Goal: Task Accomplishment & Management: Manage account settings

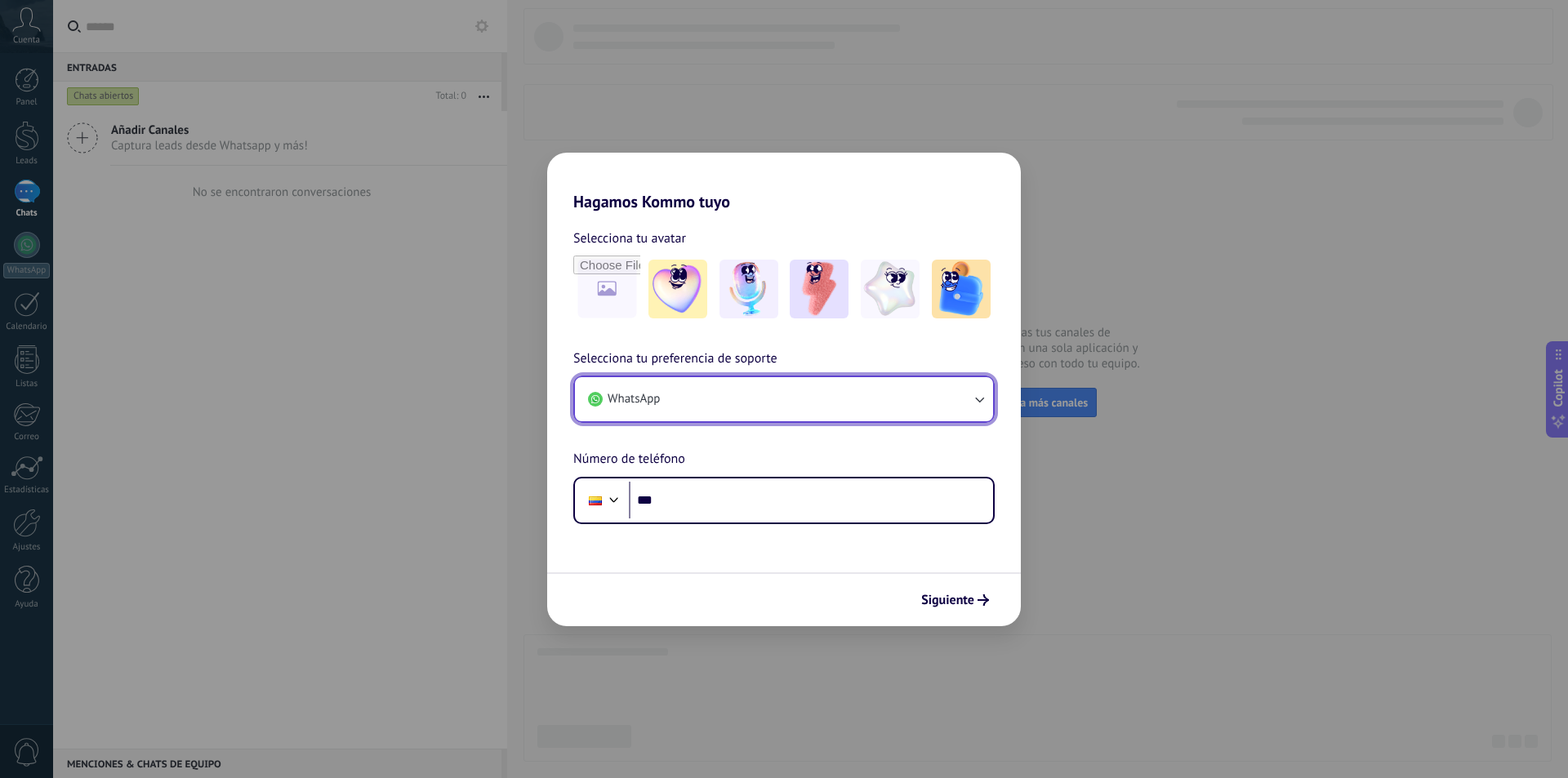
click at [975, 401] on icon "button" at bounding box center [979, 399] width 16 height 16
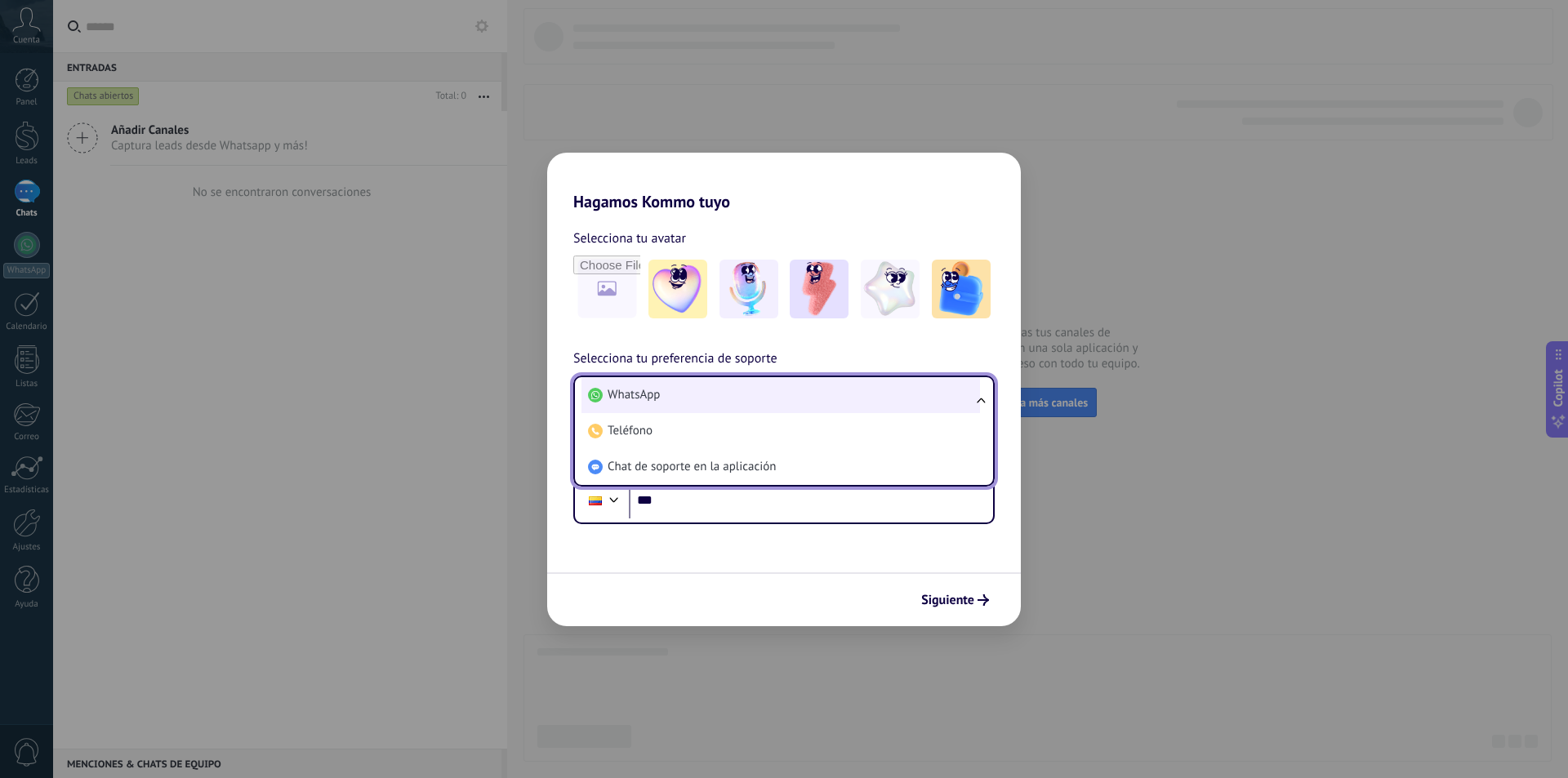
click at [776, 400] on li "WhatsApp" at bounding box center [781, 395] width 399 height 36
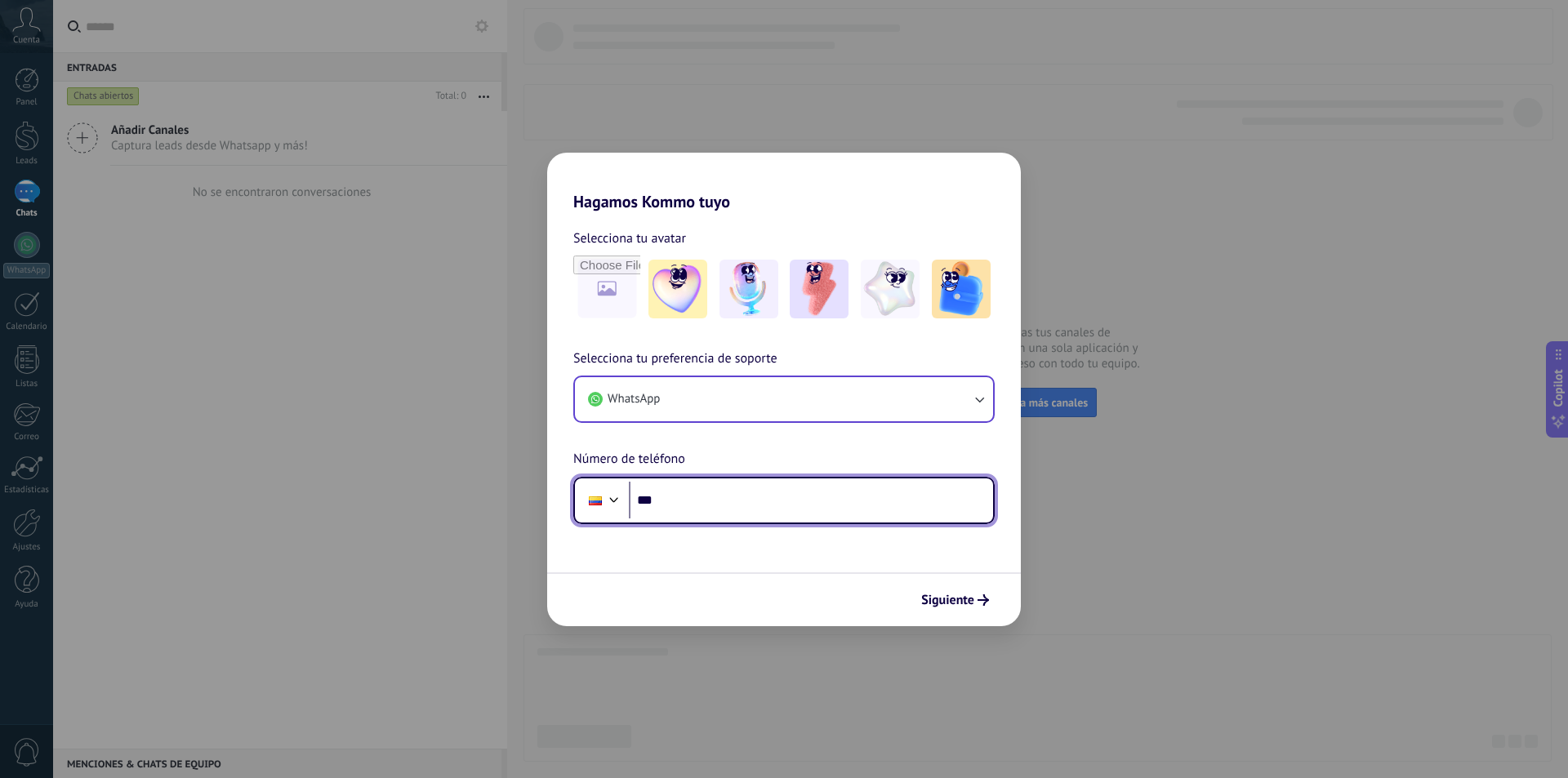
click at [734, 516] on input "***" at bounding box center [812, 501] width 364 height 38
type input "**********"
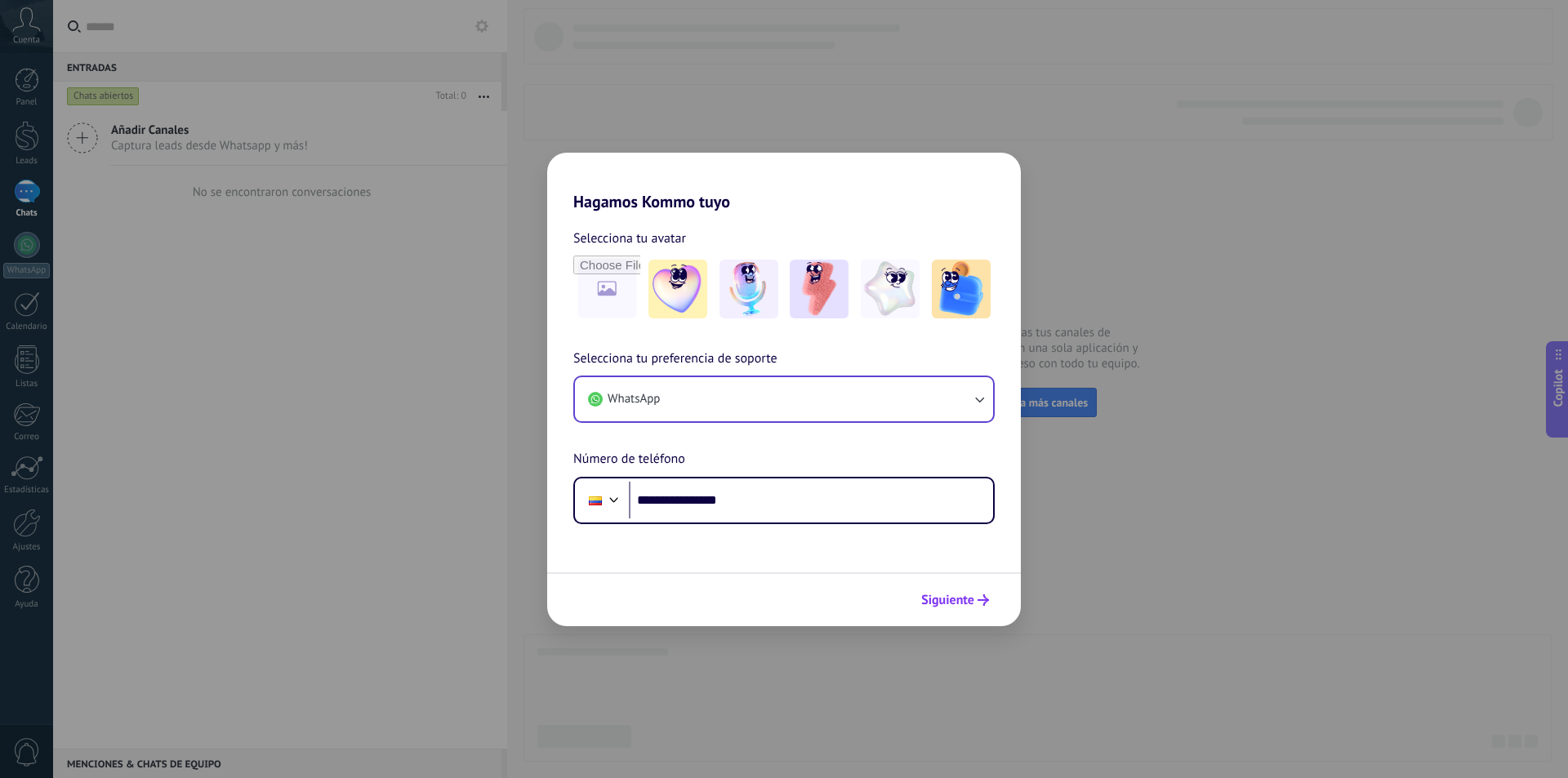
click at [961, 599] on span "Siguiente" at bounding box center [948, 600] width 53 height 11
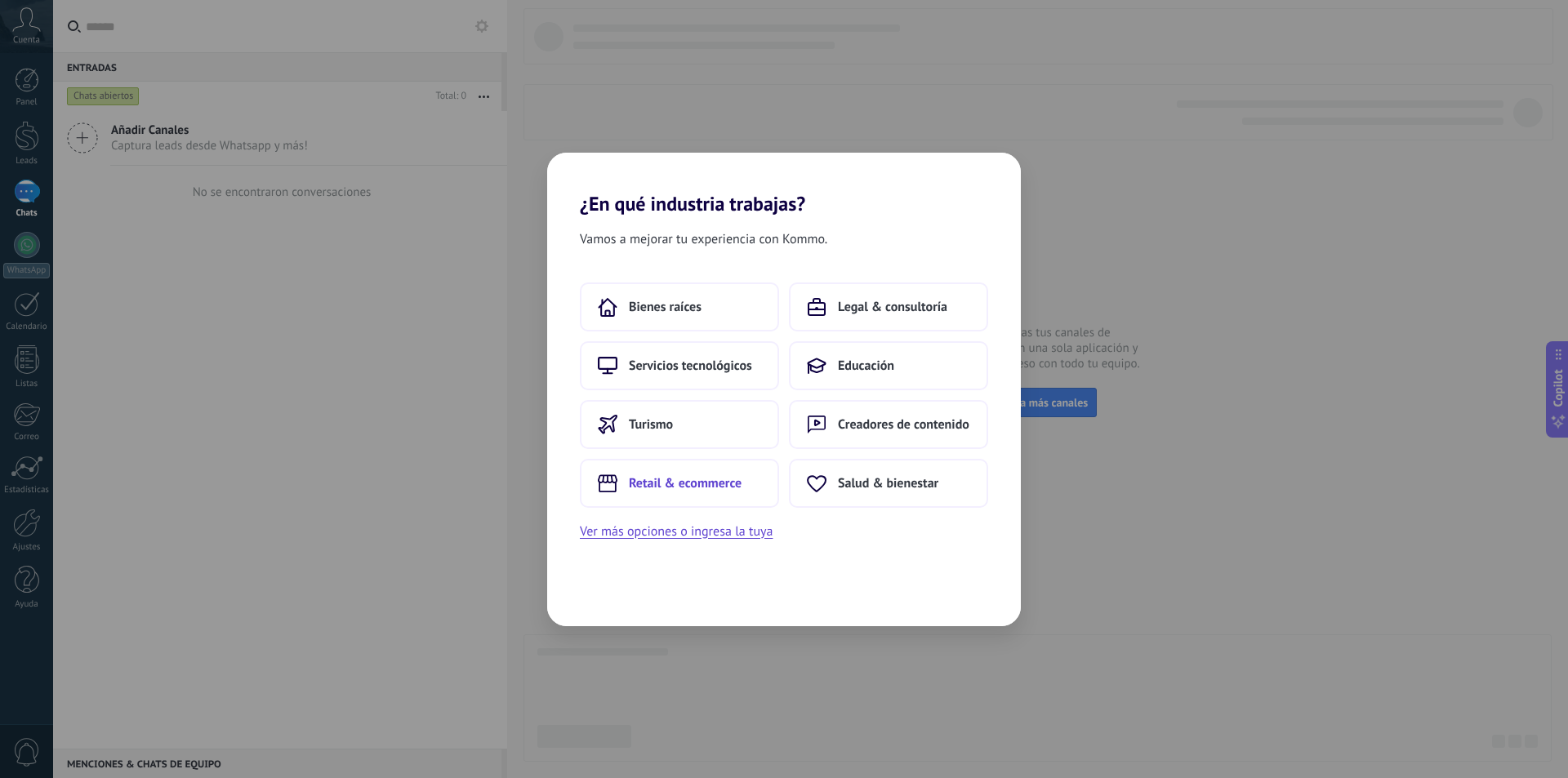
click at [725, 487] on span "Retail & ecommerce" at bounding box center [685, 483] width 113 height 16
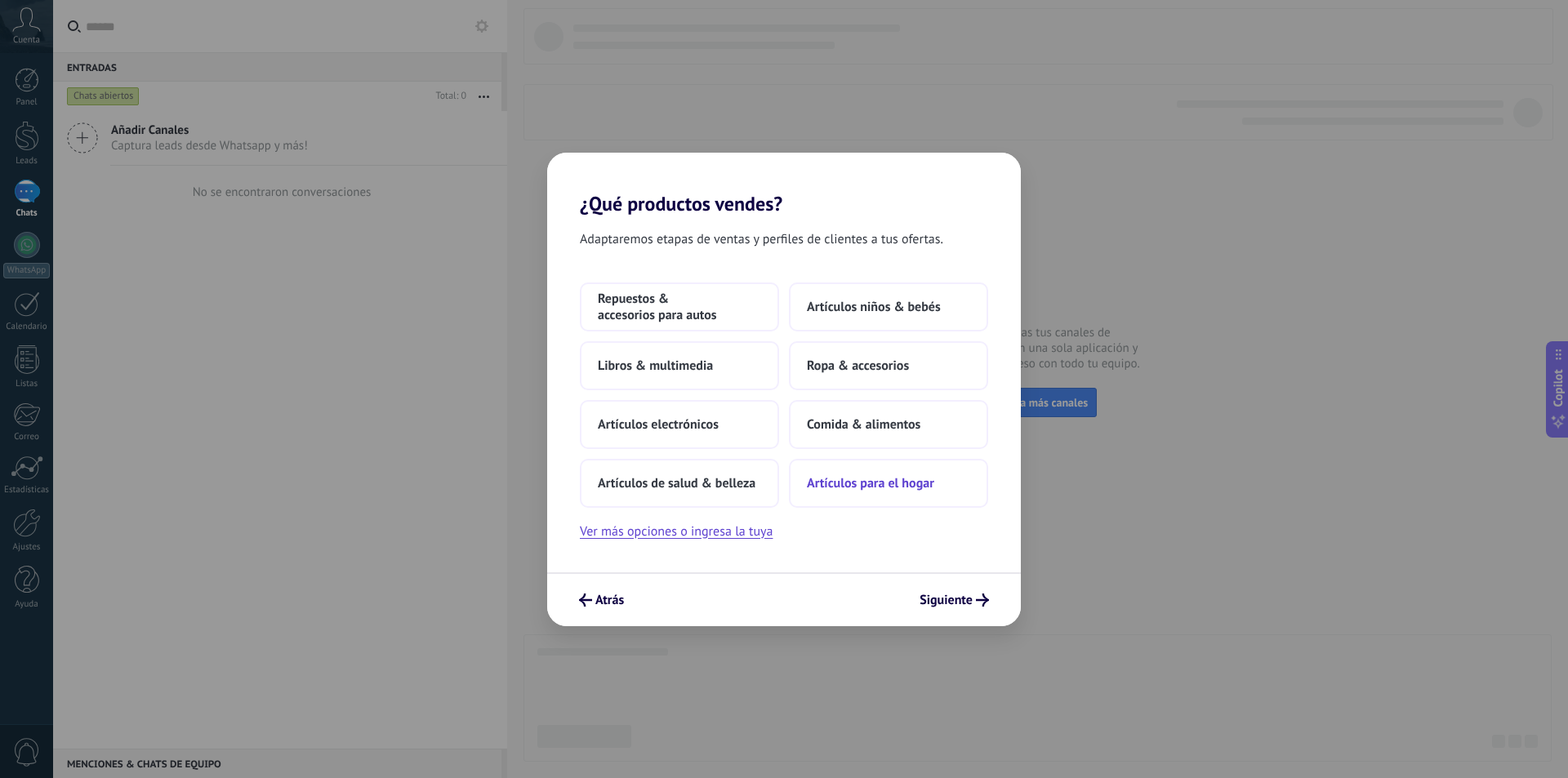
click at [922, 482] on span "Artículos para el hogar" at bounding box center [871, 483] width 127 height 16
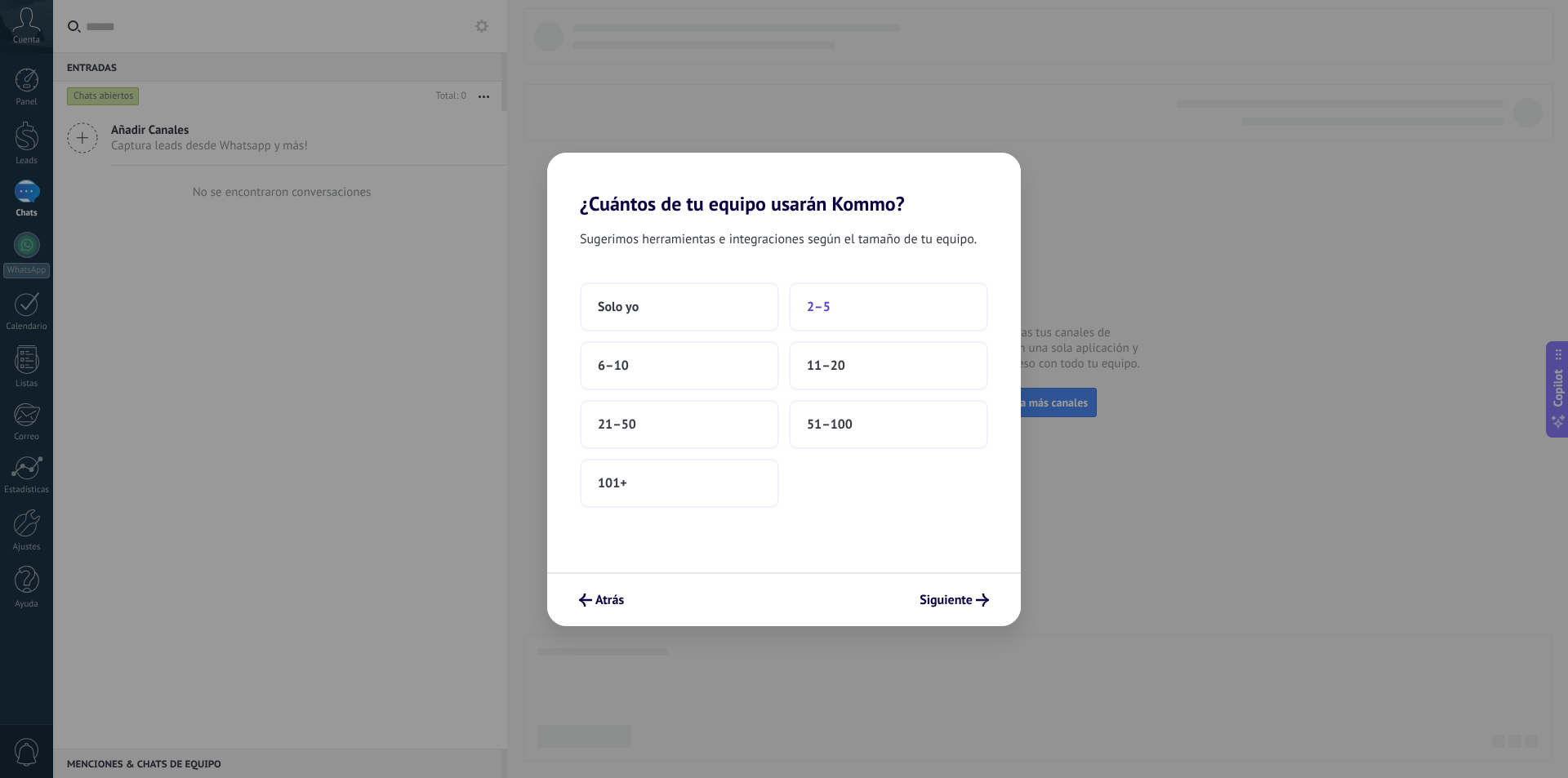
click at [817, 309] on span "2–5" at bounding box center [819, 307] width 24 height 16
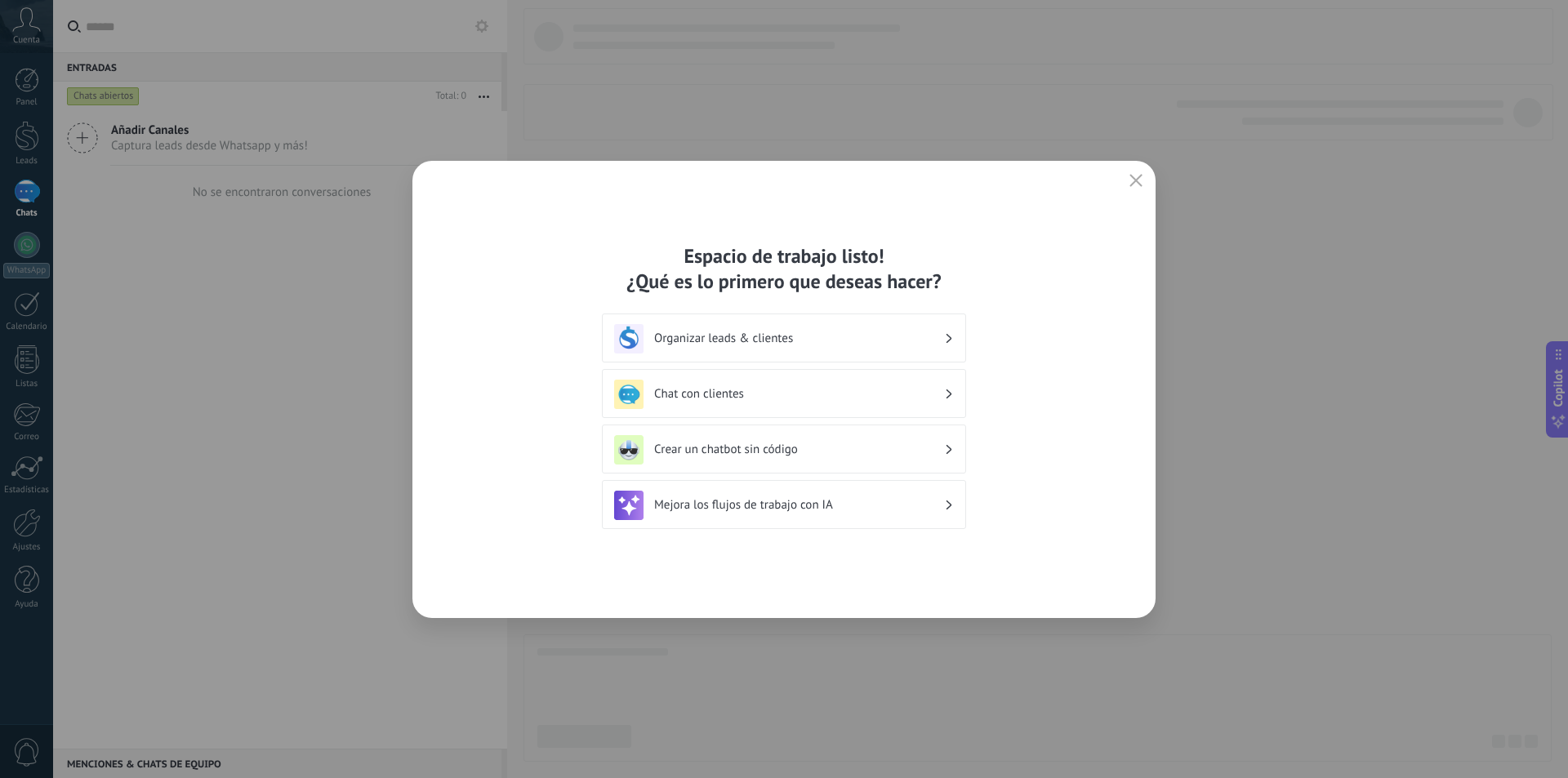
click at [800, 340] on h3 "Organizar leads & clientes" at bounding box center [799, 339] width 290 height 15
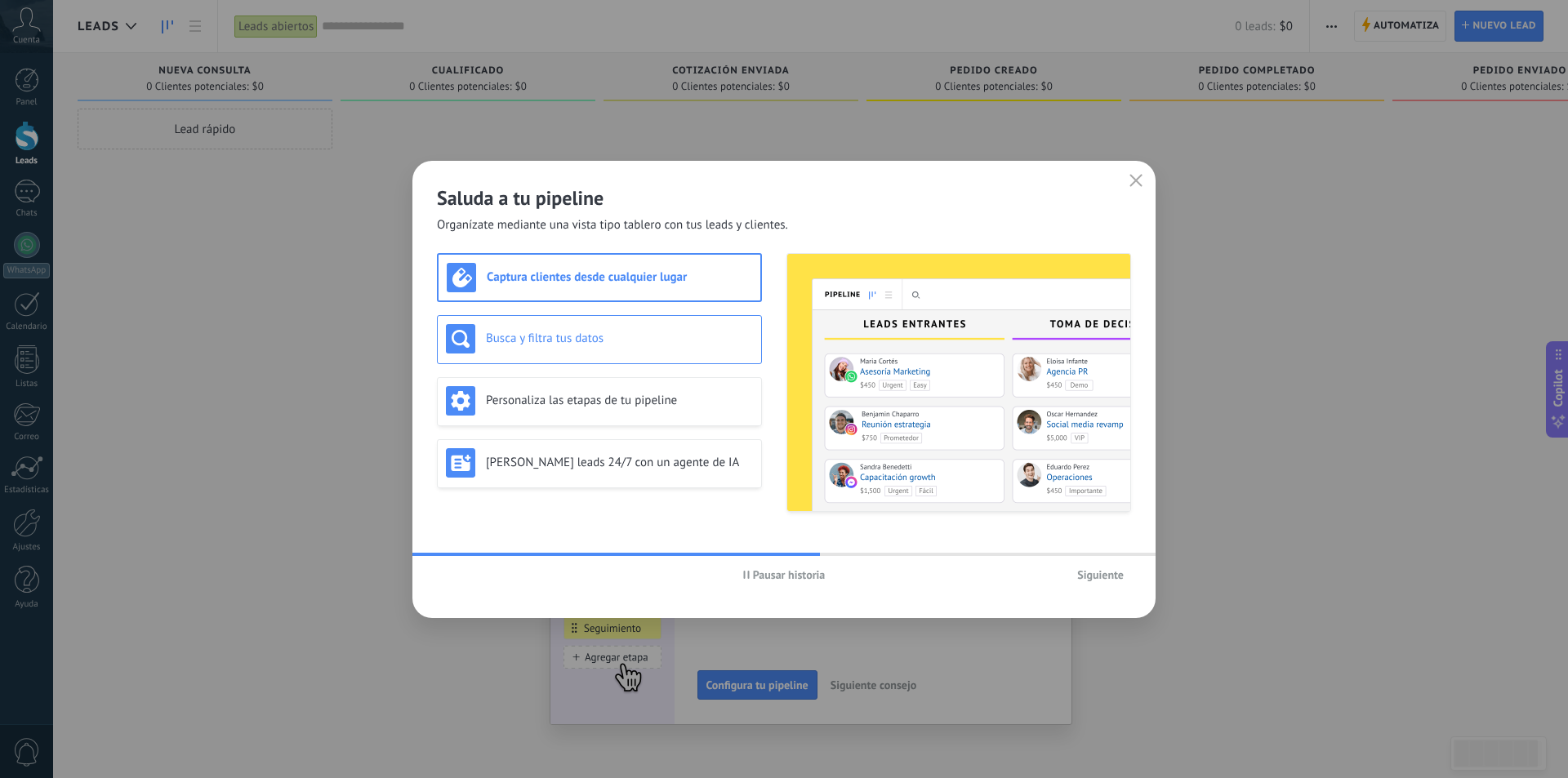
click at [658, 349] on div "Busca y filtra tus datos" at bounding box center [599, 339] width 307 height 29
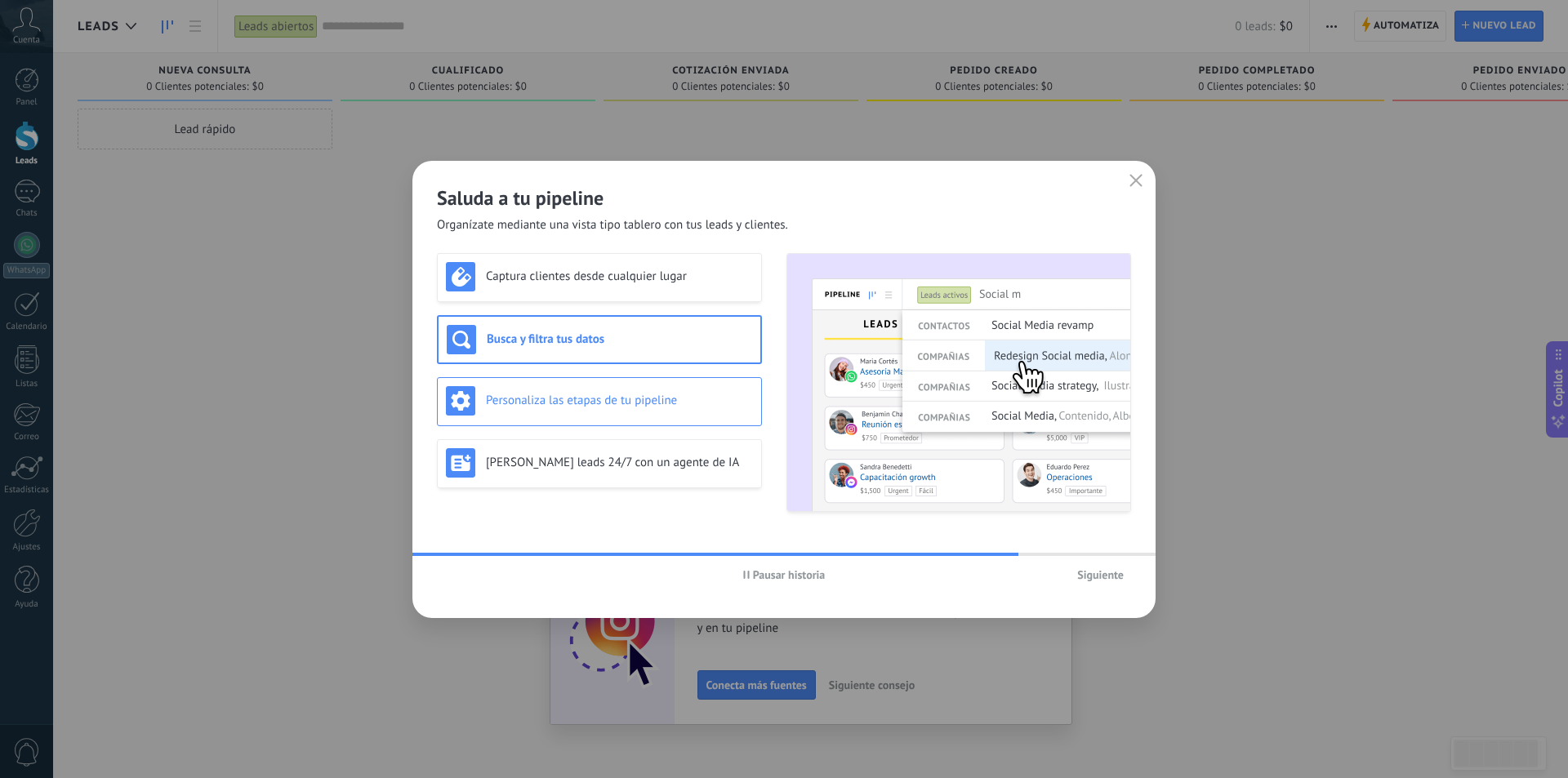
click at [688, 406] on h3 "Personaliza las etapas de tu pipeline" at bounding box center [619, 401] width 267 height 15
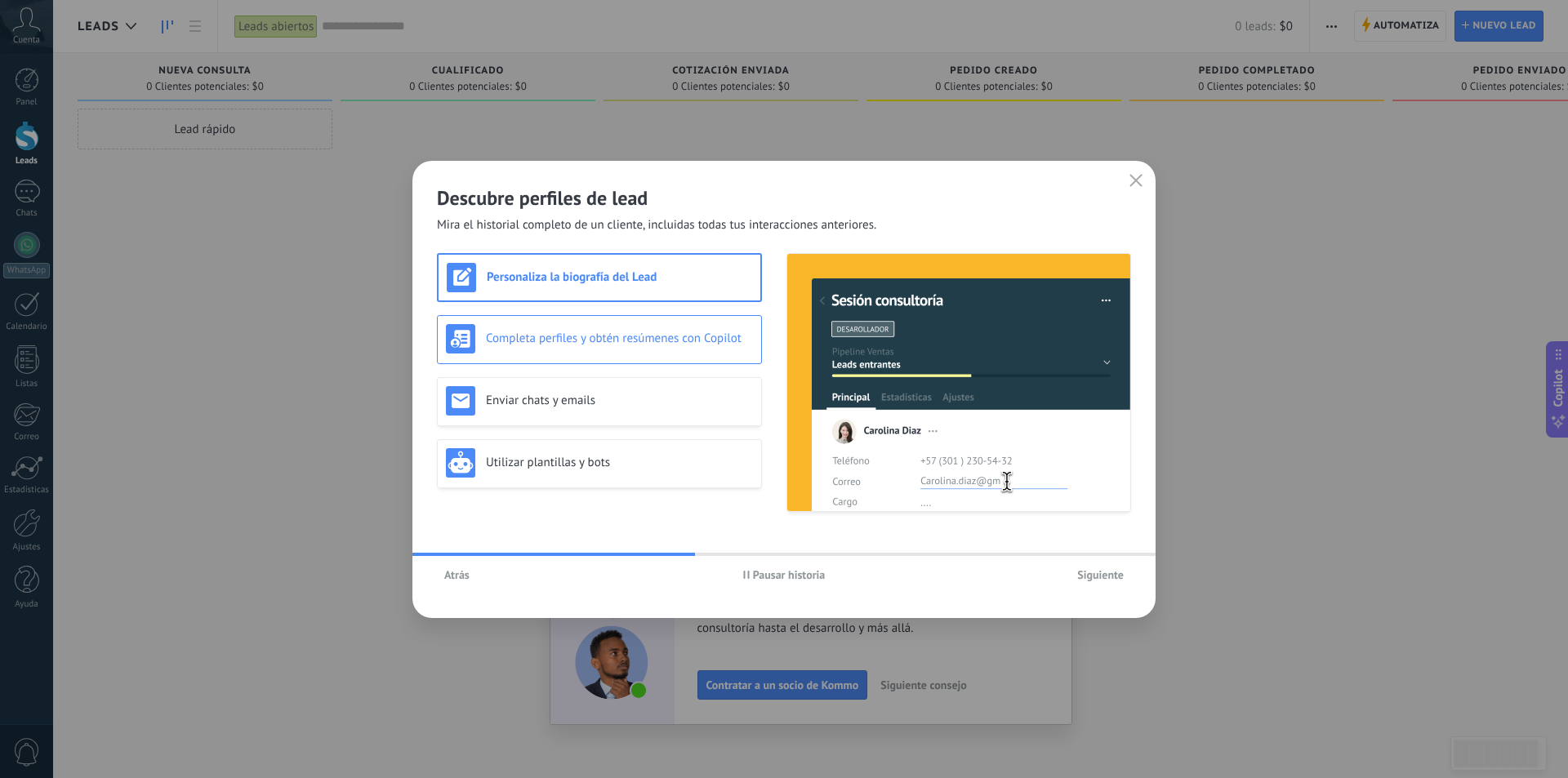
click at [628, 346] on div "Completa perfiles y obtén resúmenes con Copilot" at bounding box center [599, 339] width 307 height 29
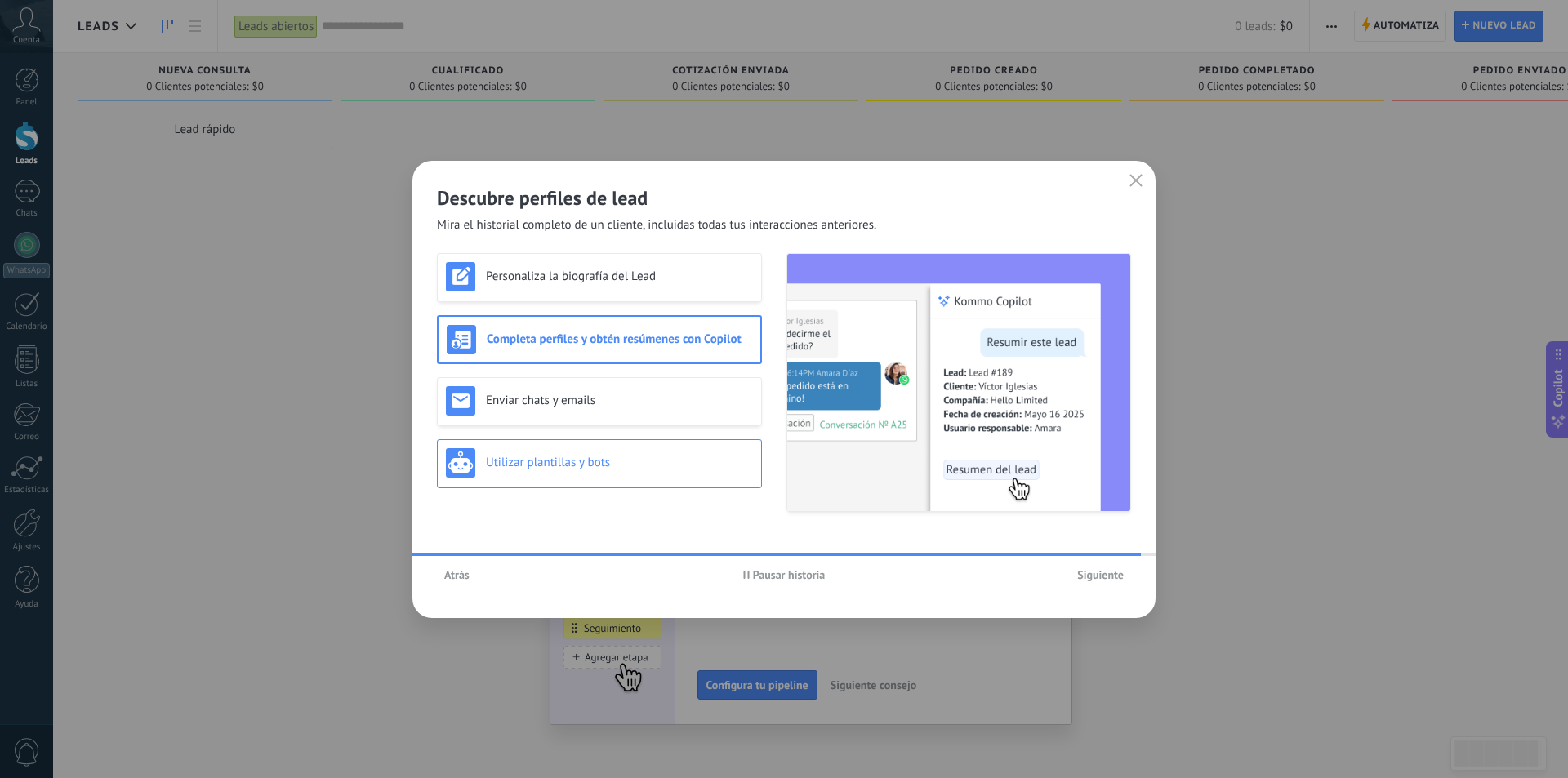
click at [632, 457] on h3 "Utilizar plantillas y bots" at bounding box center [619, 463] width 267 height 15
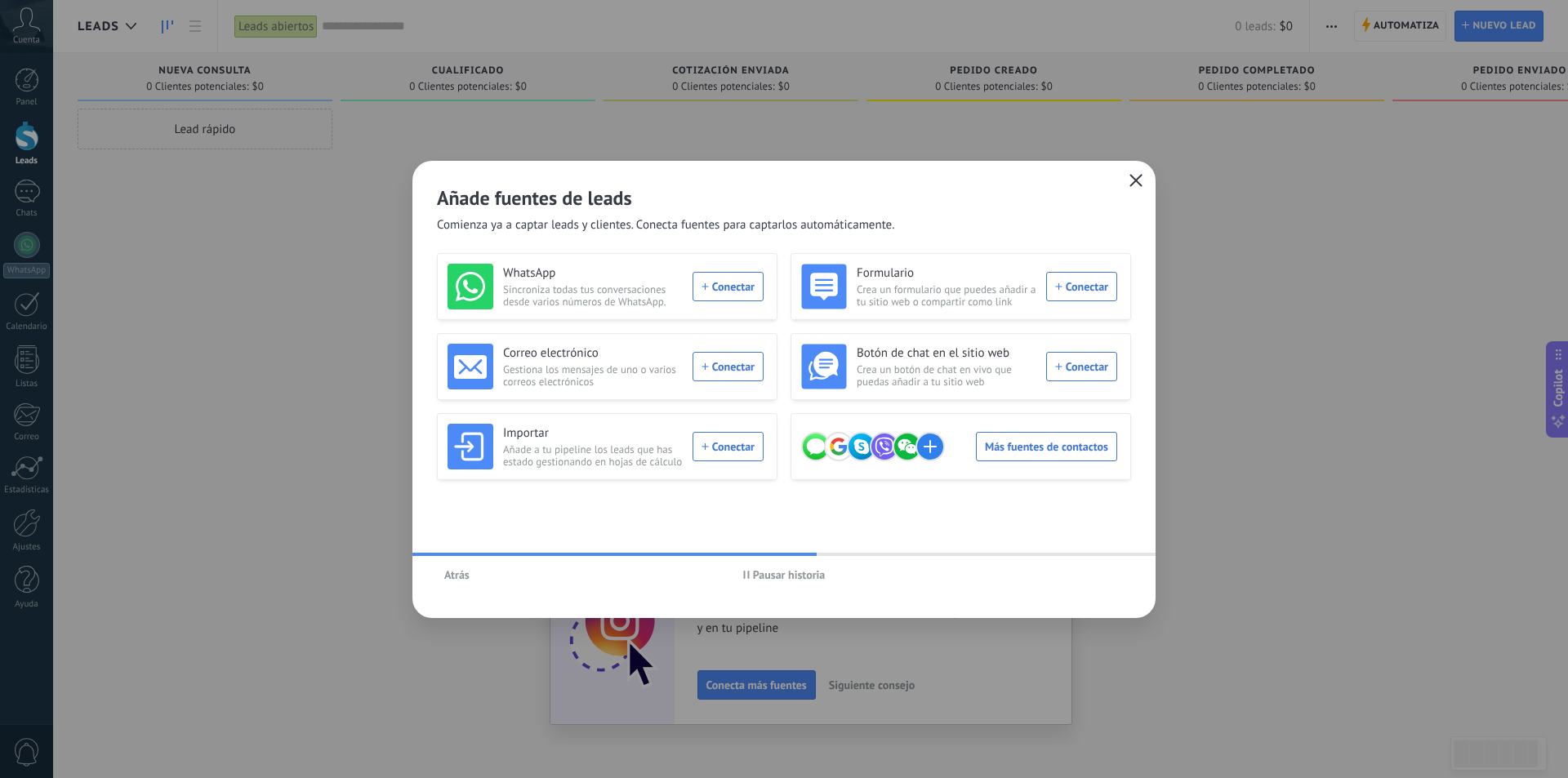
click at [1134, 184] on icon "button" at bounding box center [1136, 180] width 13 height 13
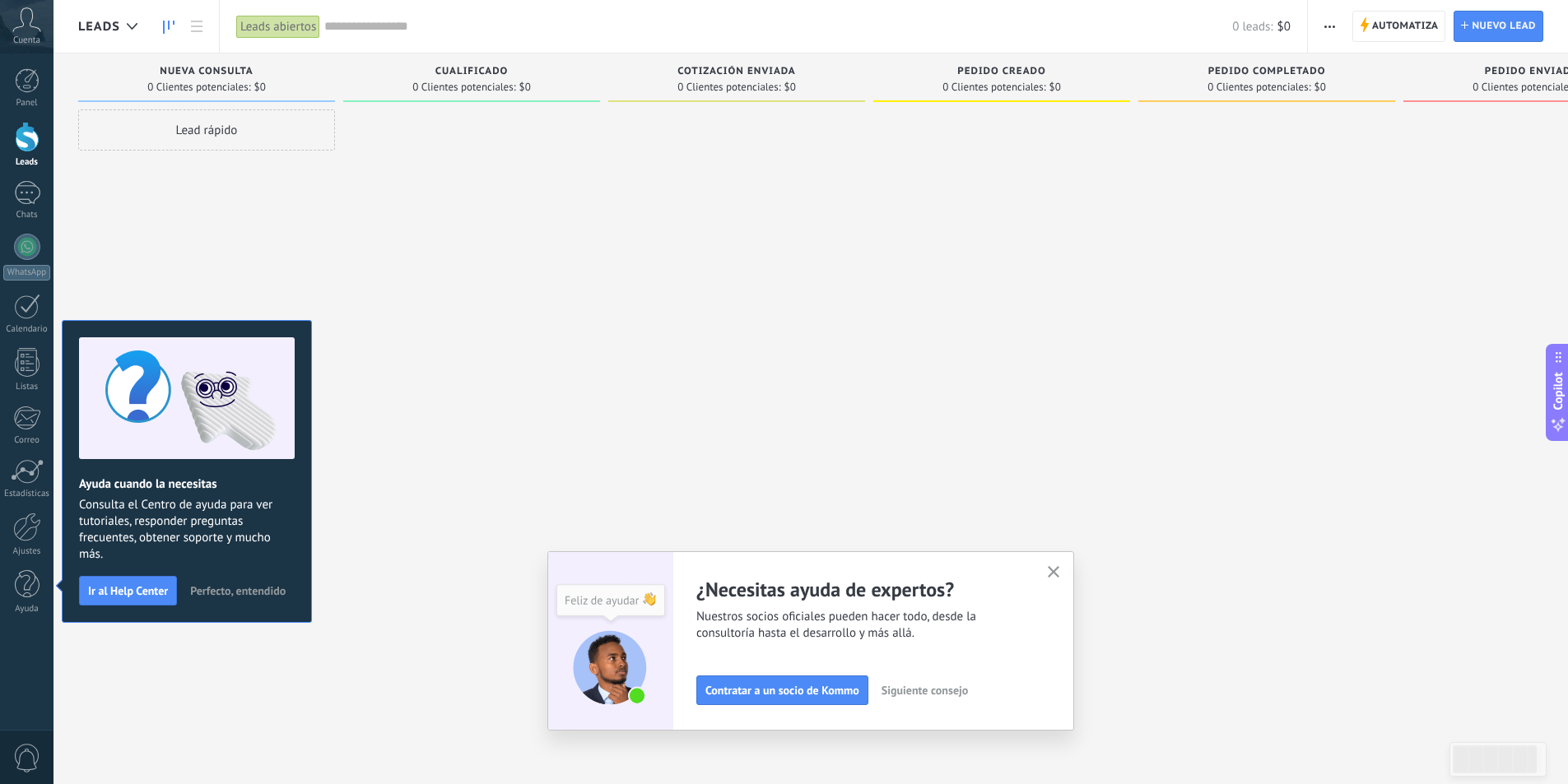
click at [1060, 575] on use "button" at bounding box center [1054, 573] width 12 height 12
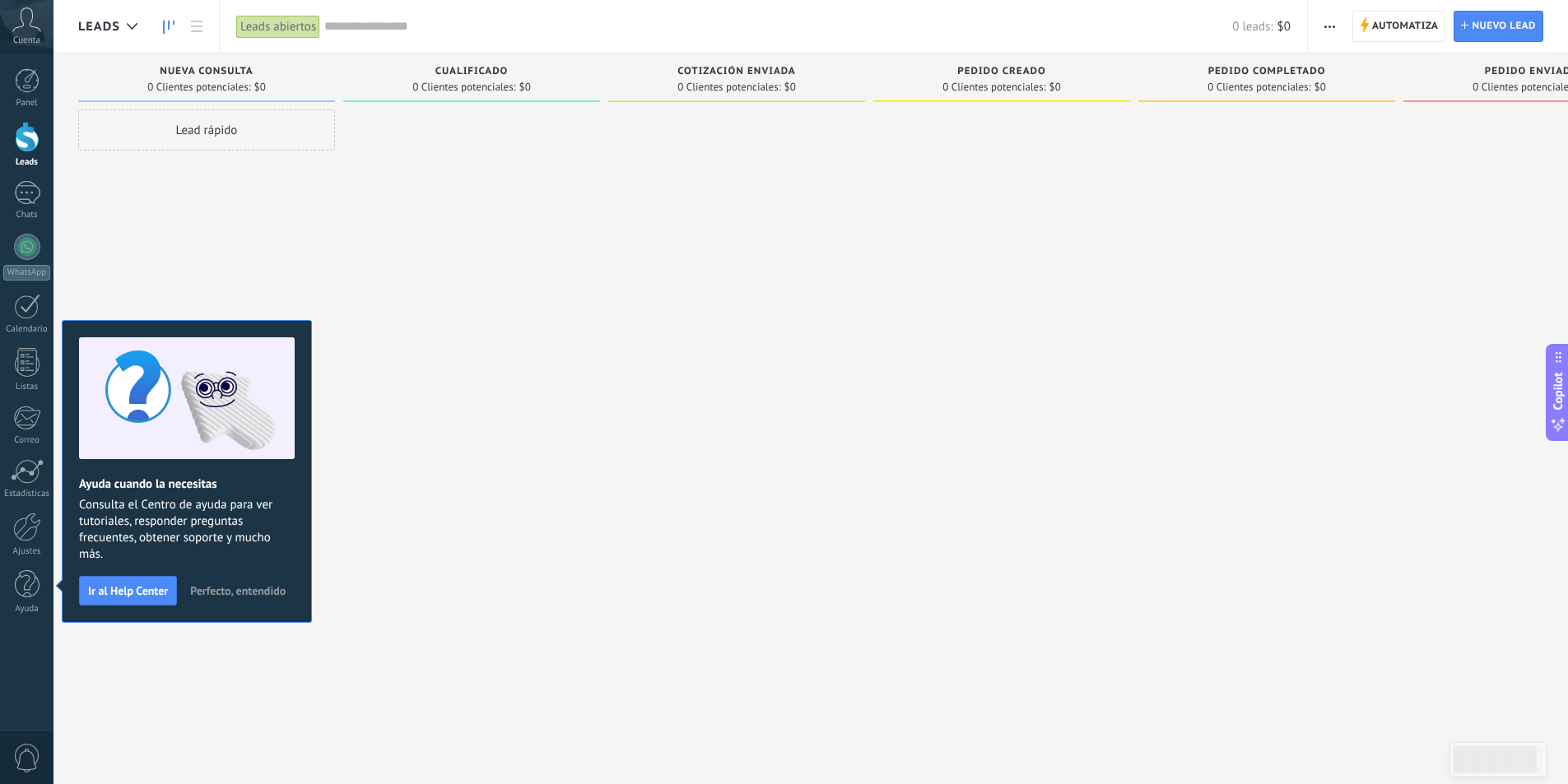
click at [223, 67] on span "Nueva consulta" at bounding box center [205, 71] width 93 height 11
click at [30, 32] on div "Cuenta" at bounding box center [27, 27] width 54 height 54
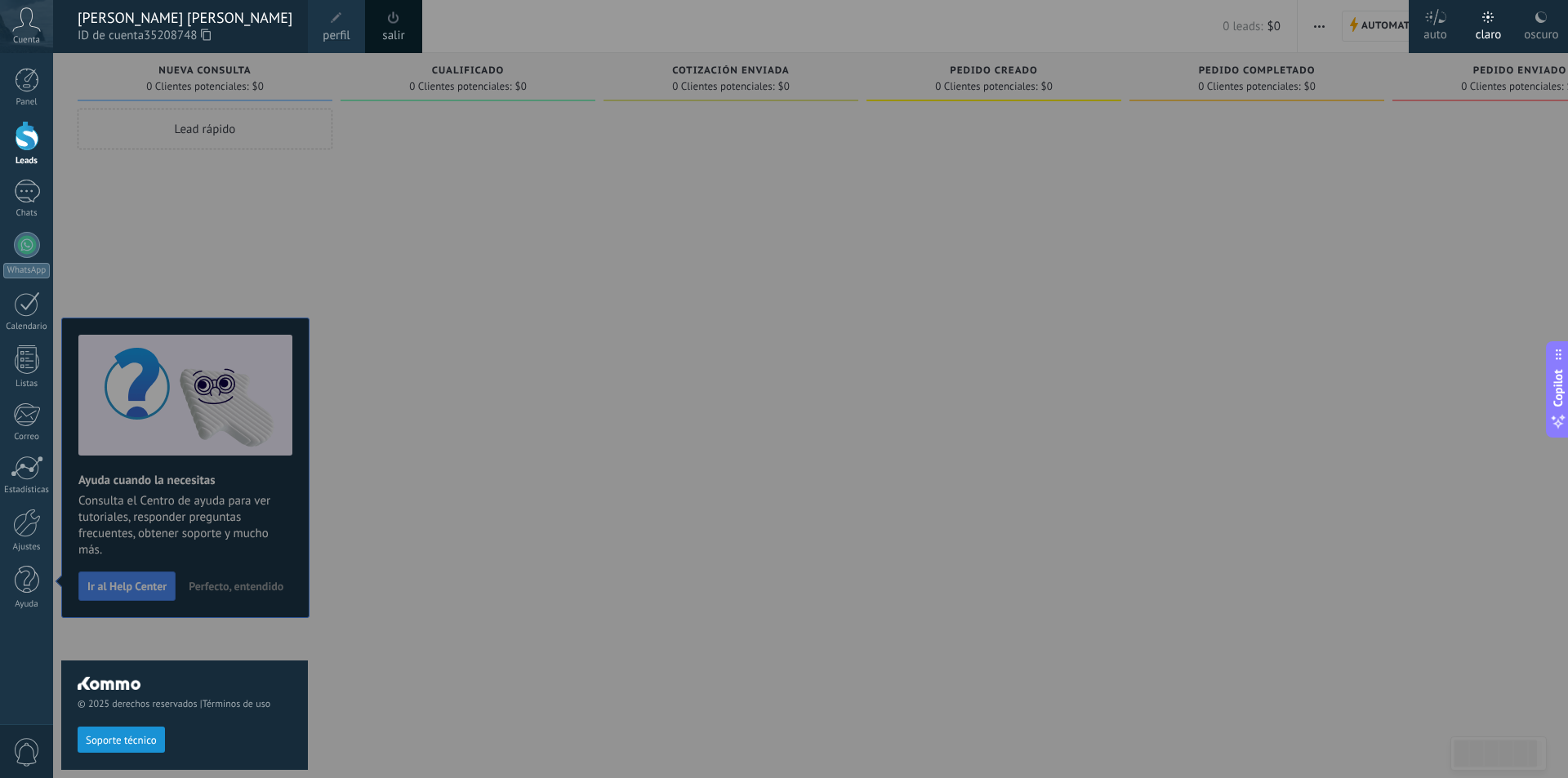
click at [336, 17] on span at bounding box center [336, 17] width 11 height 11
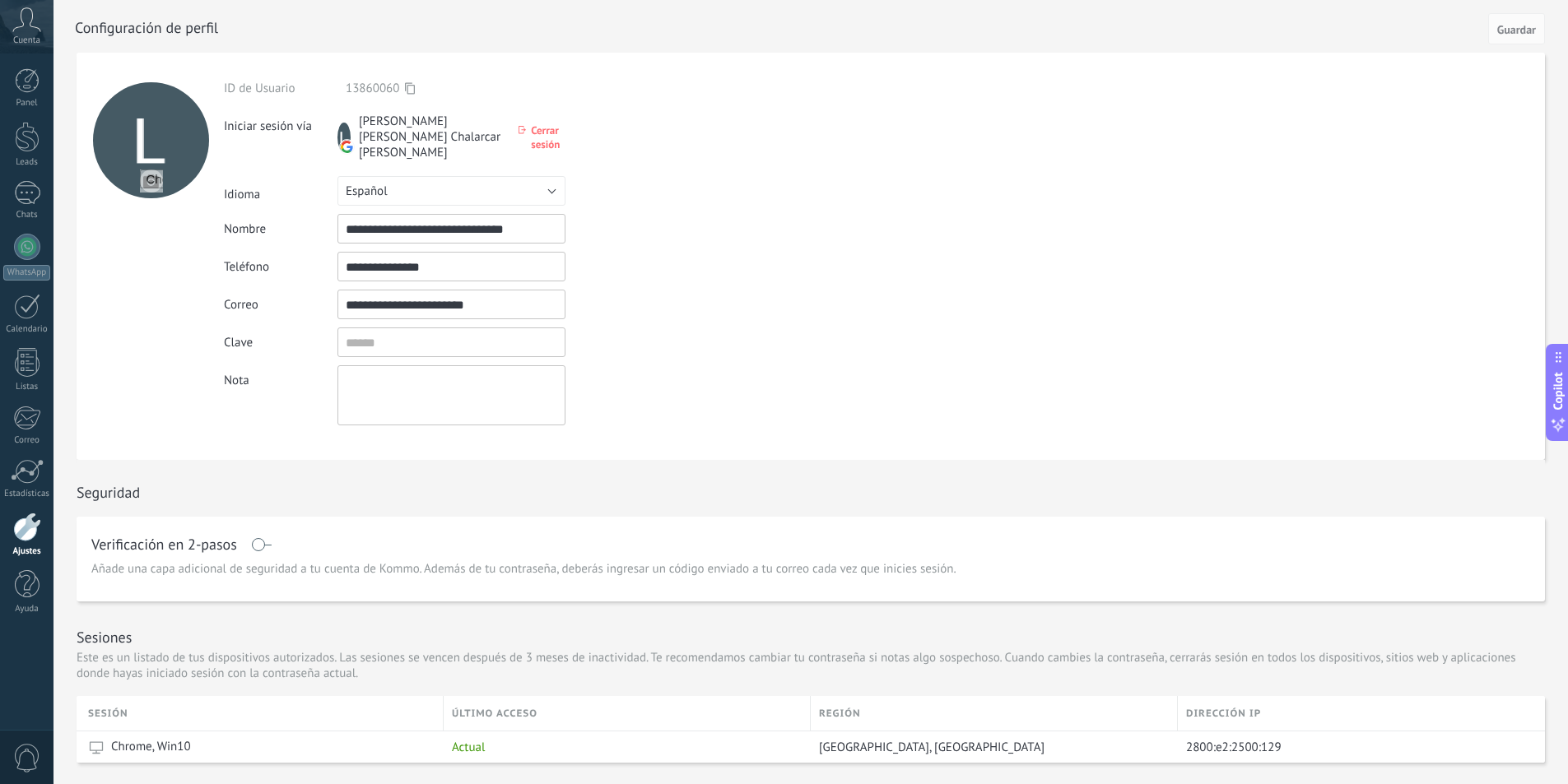
drag, startPoint x: 541, startPoint y: 215, endPoint x: 327, endPoint y: 216, distance: 214.0
click at [327, 216] on div "**********" at bounding box center [489, 229] width 532 height 29
type input "**********"
click at [684, 267] on div "**********" at bounding box center [489, 253] width 532 height 345
click at [422, 335] on input "textbox" at bounding box center [451, 342] width 228 height 29
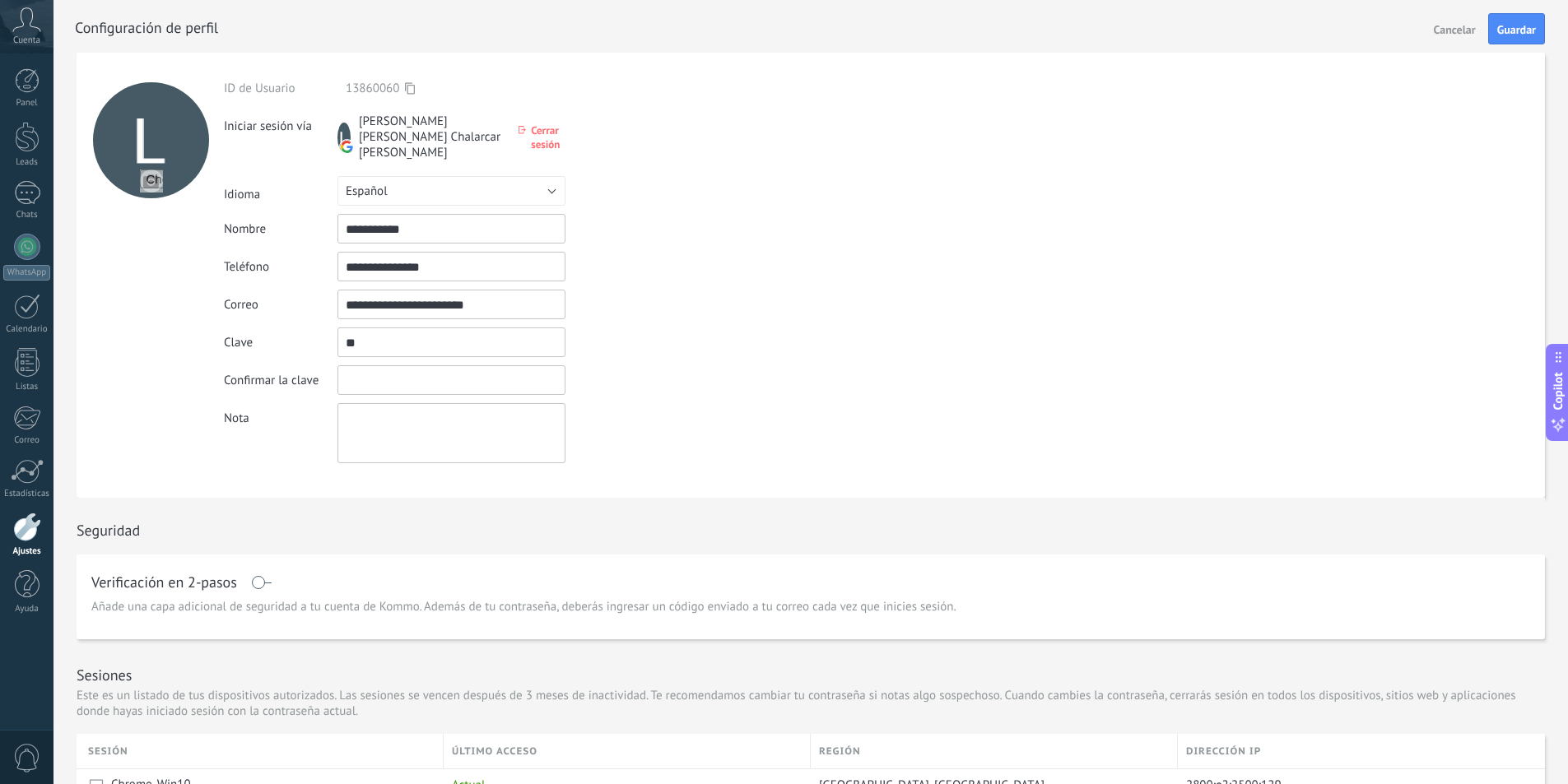
type input "*"
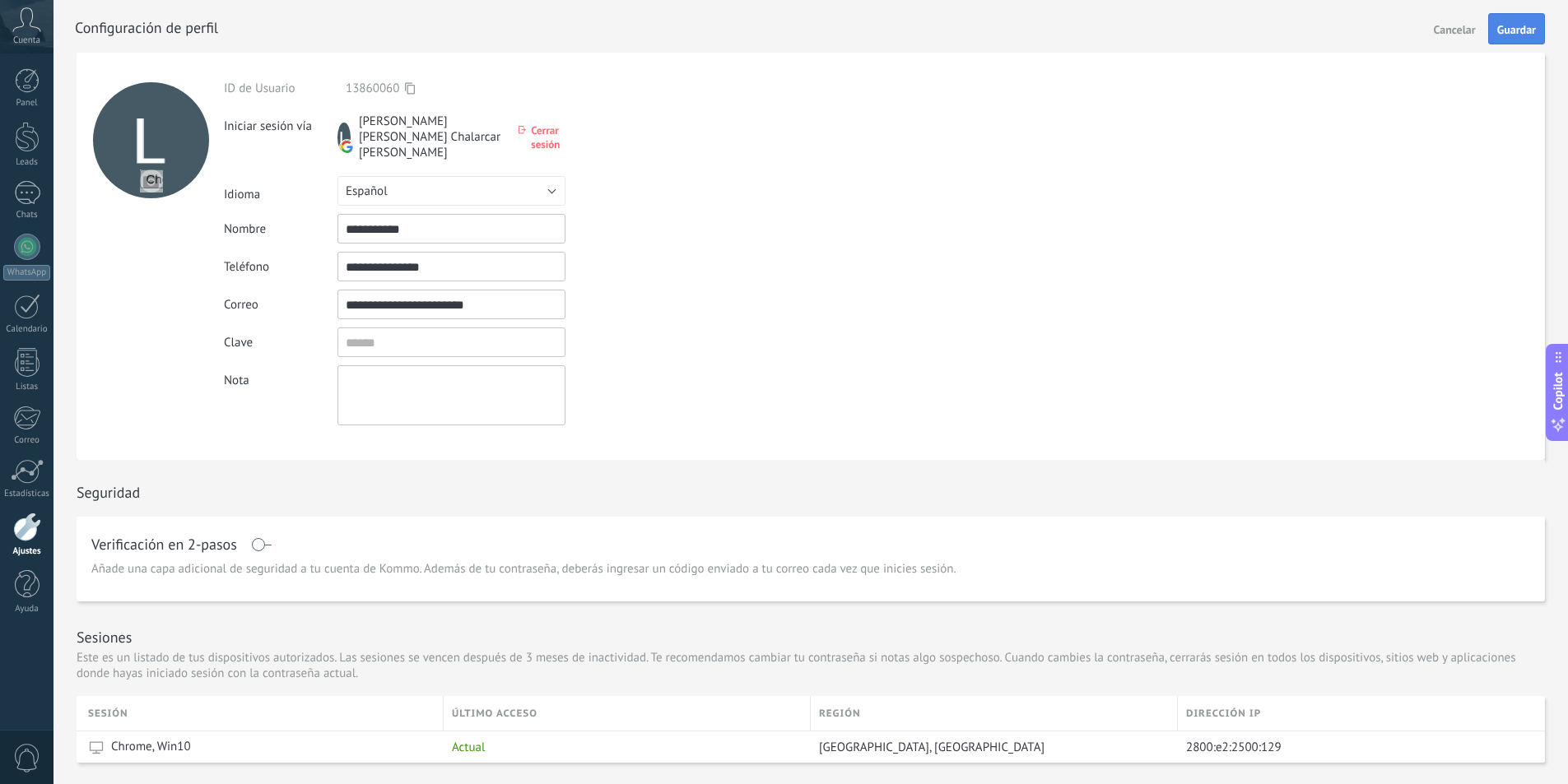
click at [1510, 36] on span "Guardar" at bounding box center [1516, 29] width 39 height 11
click at [25, 89] on div at bounding box center [27, 81] width 25 height 25
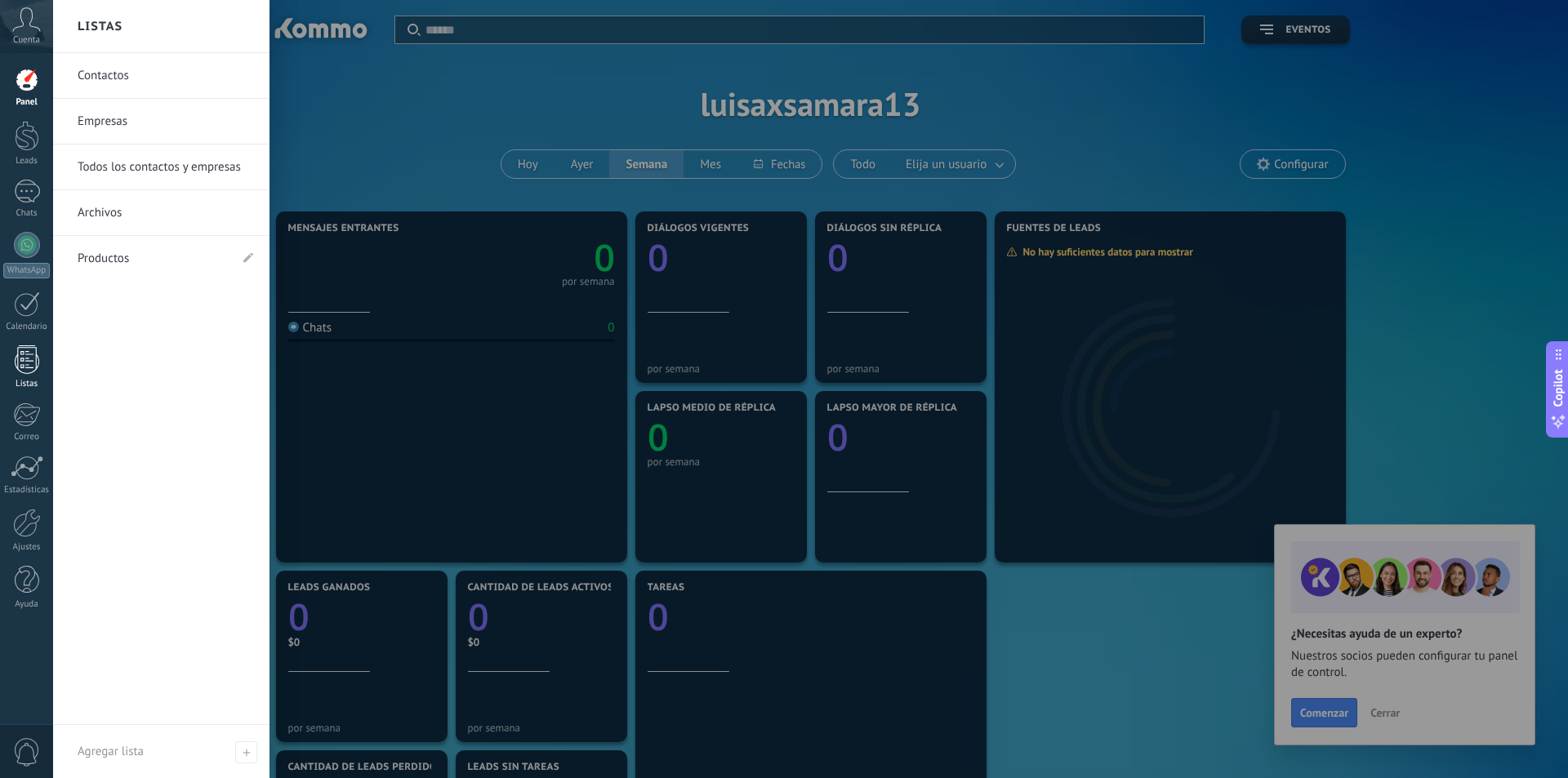
click at [29, 371] on div at bounding box center [27, 359] width 25 height 28
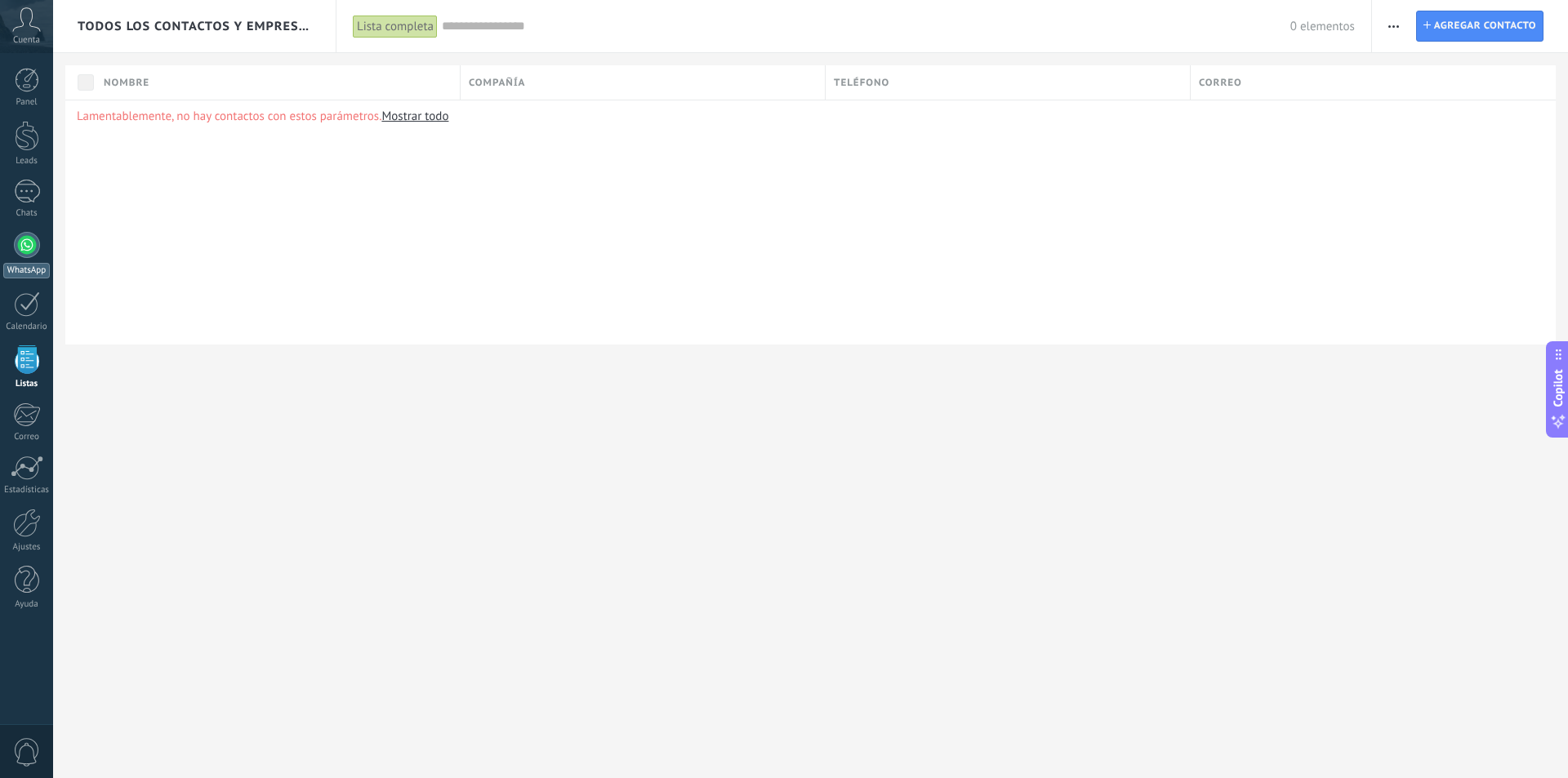
click at [28, 248] on div at bounding box center [27, 245] width 26 height 26
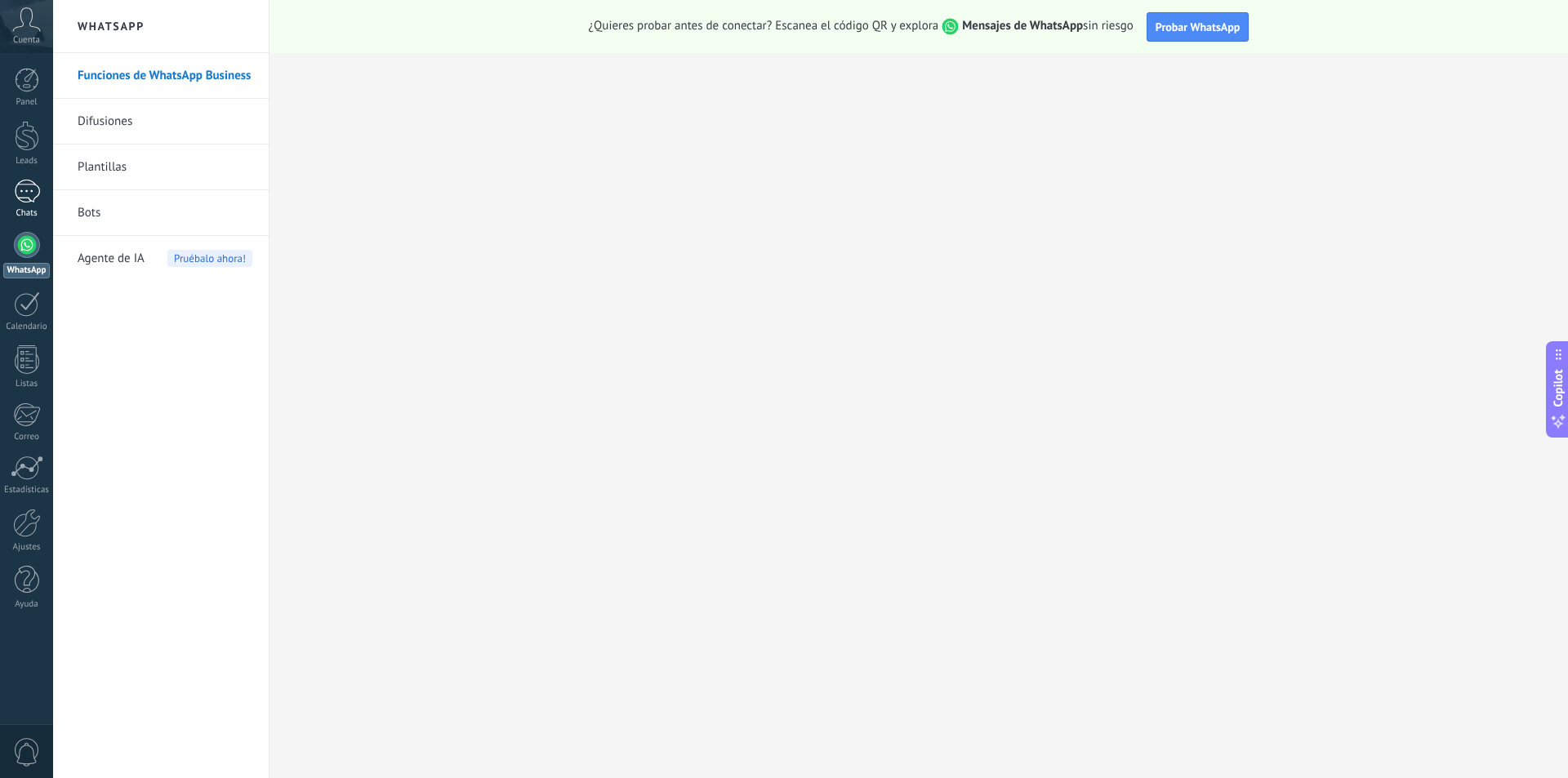
click at [24, 199] on div at bounding box center [27, 192] width 26 height 24
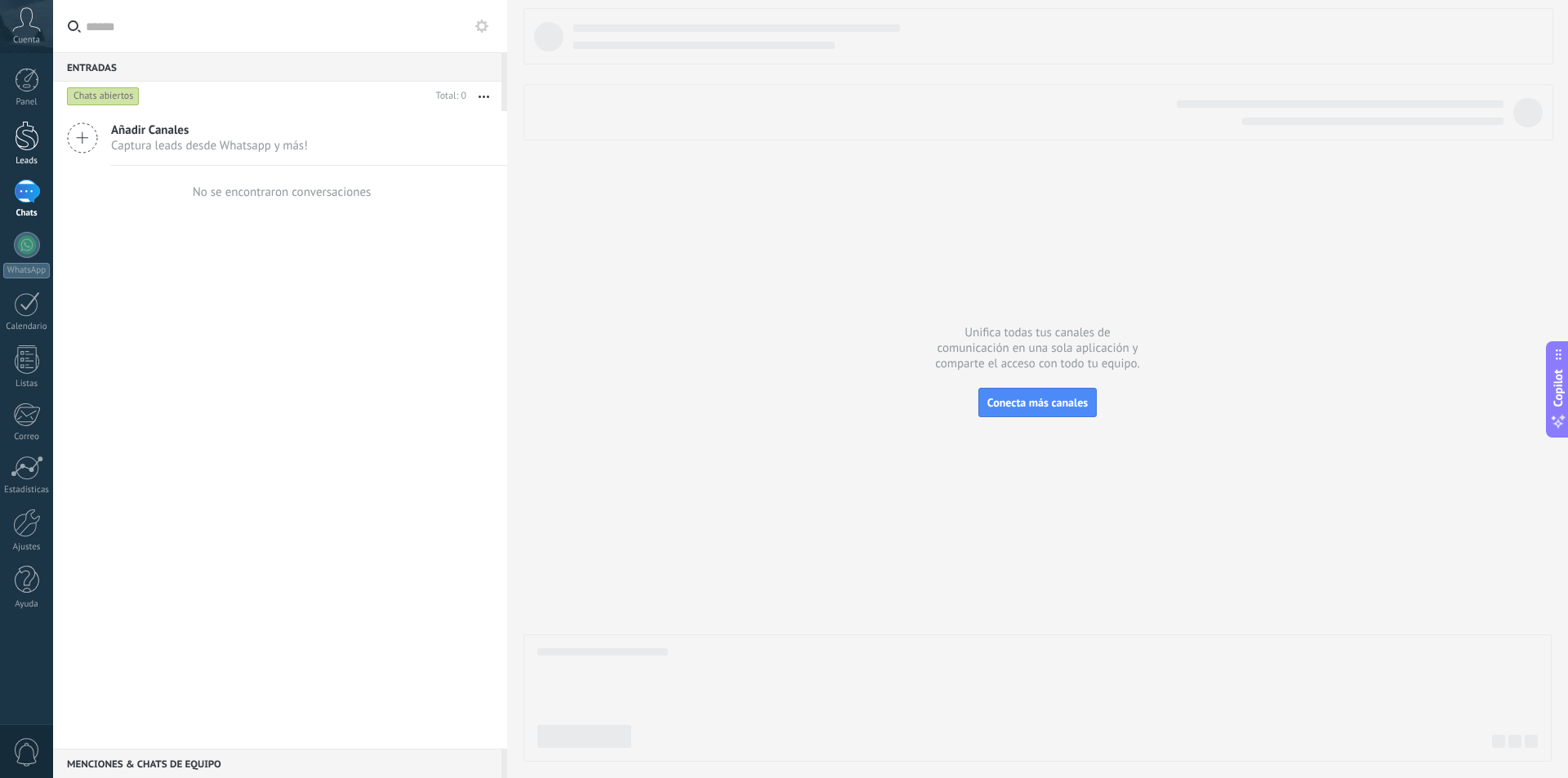
click at [25, 130] on div at bounding box center [27, 136] width 25 height 30
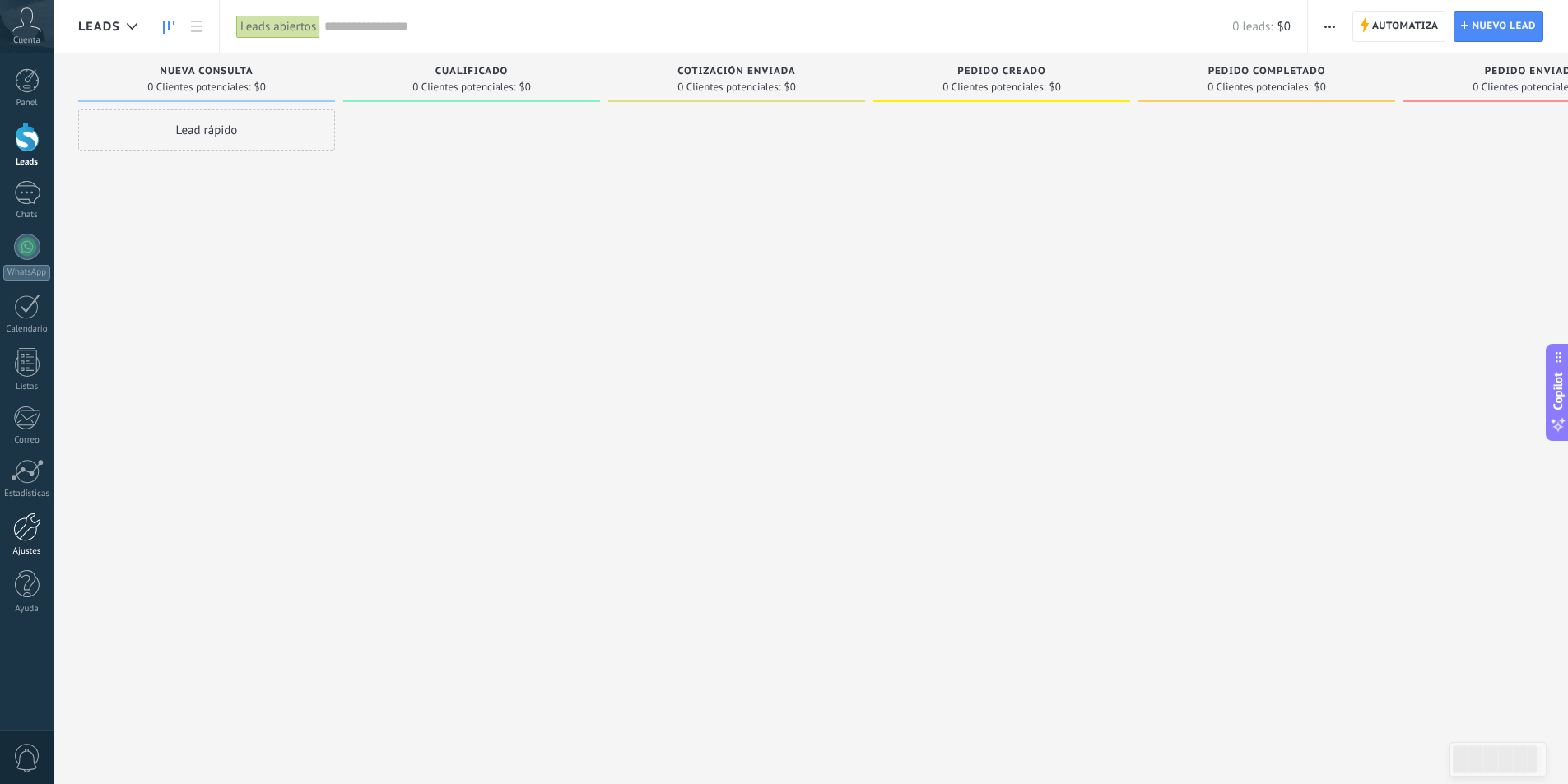
click at [19, 537] on div at bounding box center [27, 527] width 28 height 29
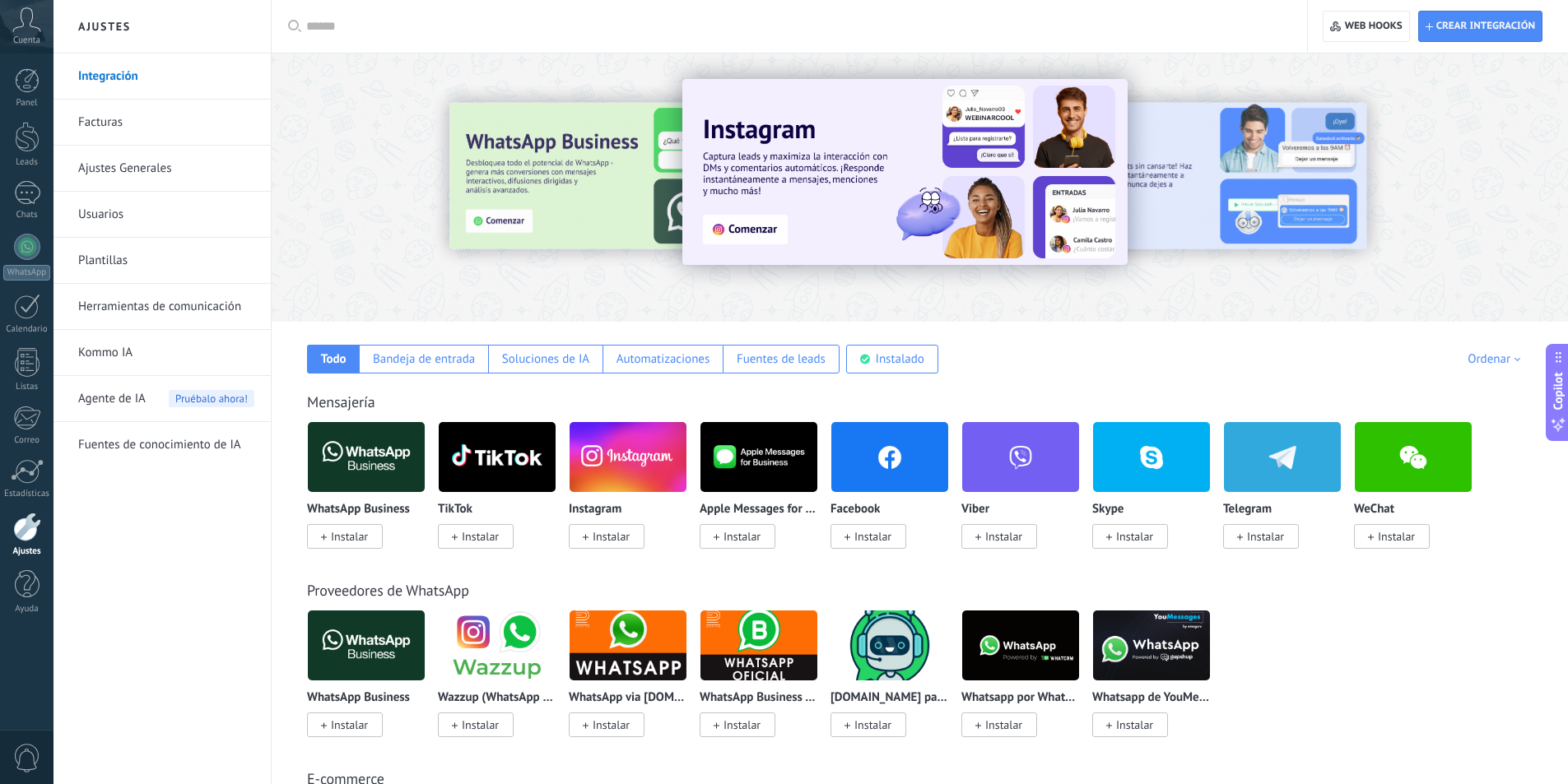
click at [178, 165] on link "Ajustes Generales" at bounding box center [165, 168] width 176 height 46
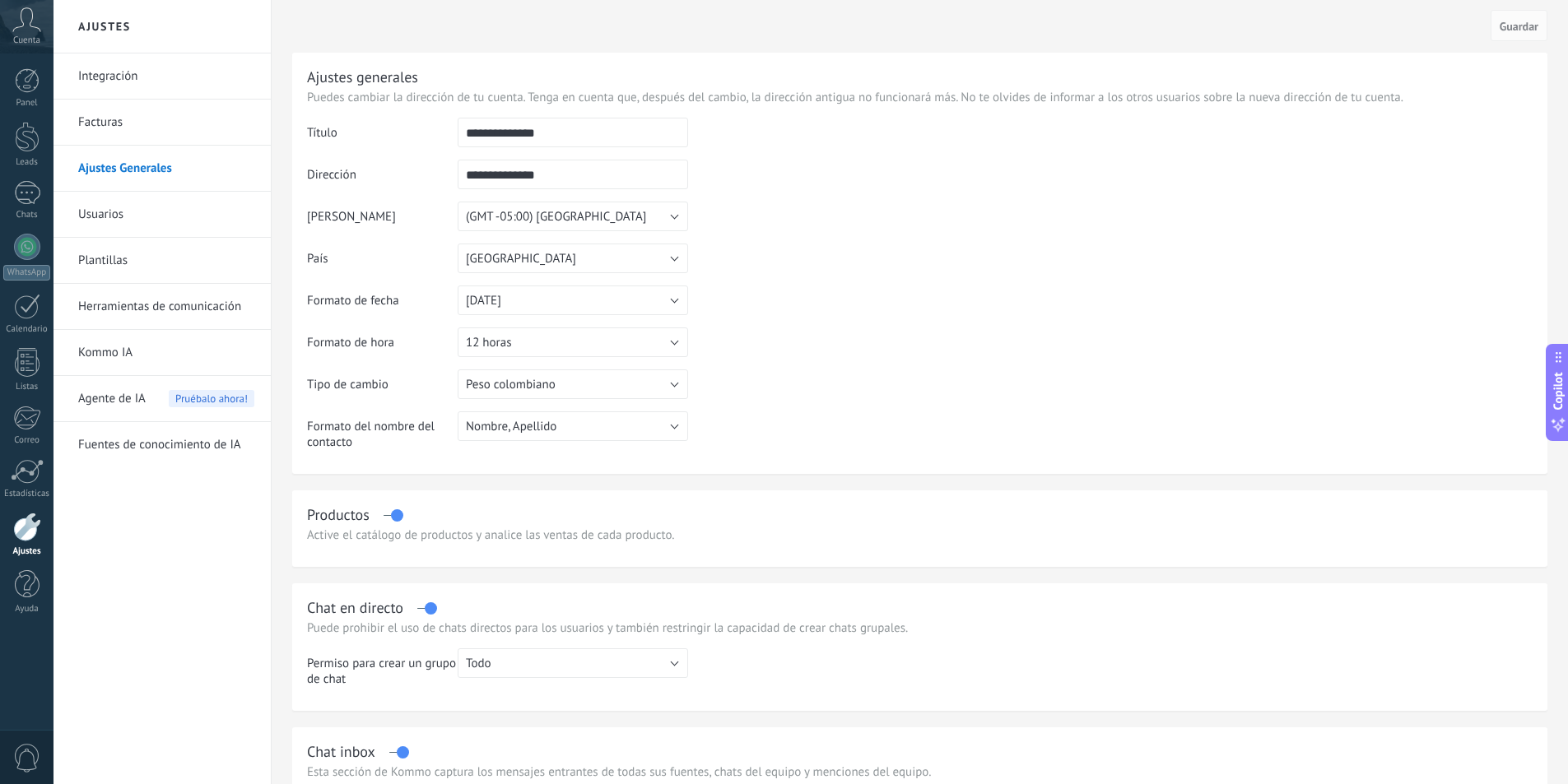
click at [176, 211] on link "Usuarios" at bounding box center [165, 214] width 176 height 46
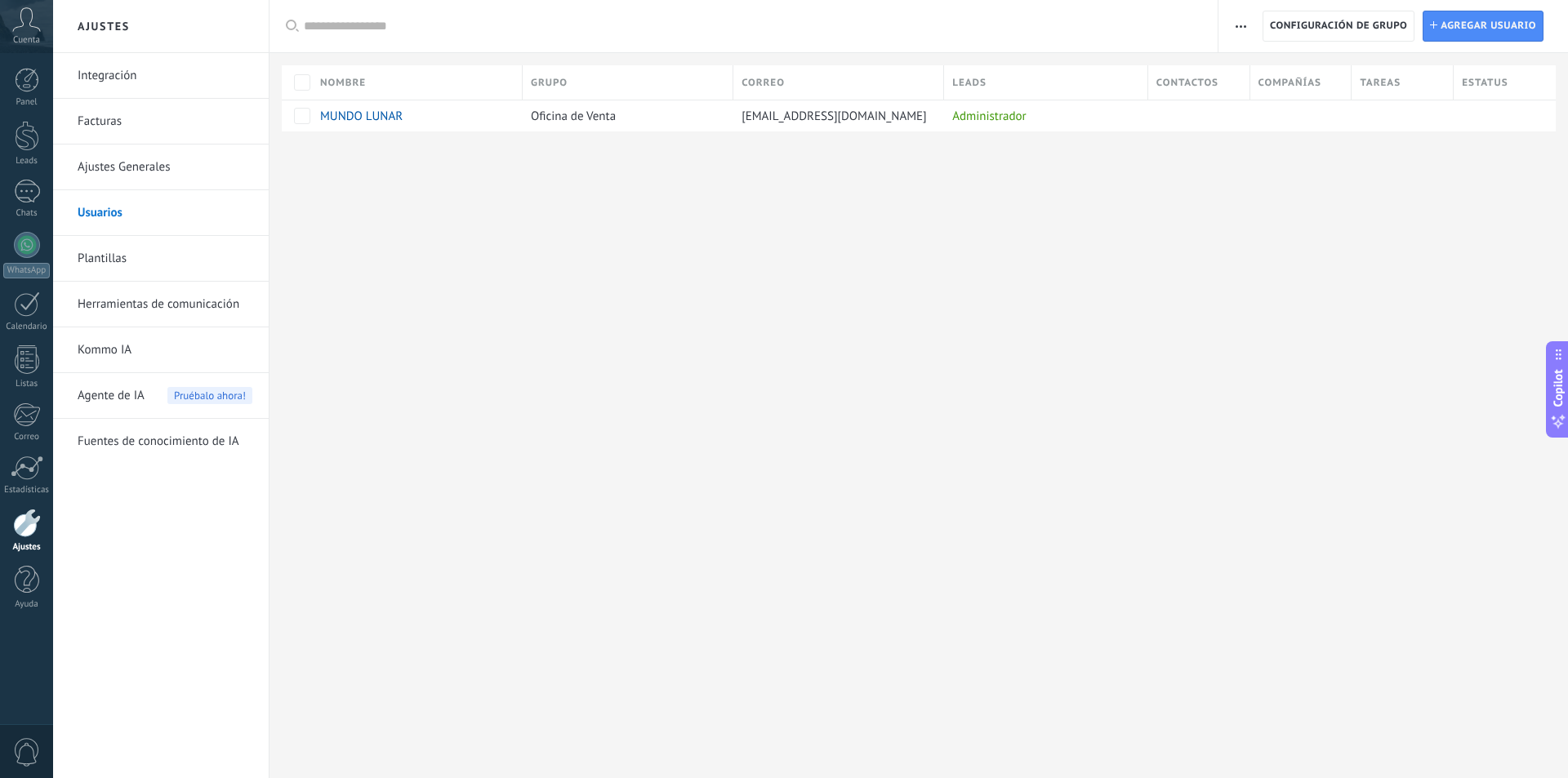
click at [157, 260] on link "Plantillas" at bounding box center [164, 259] width 175 height 46
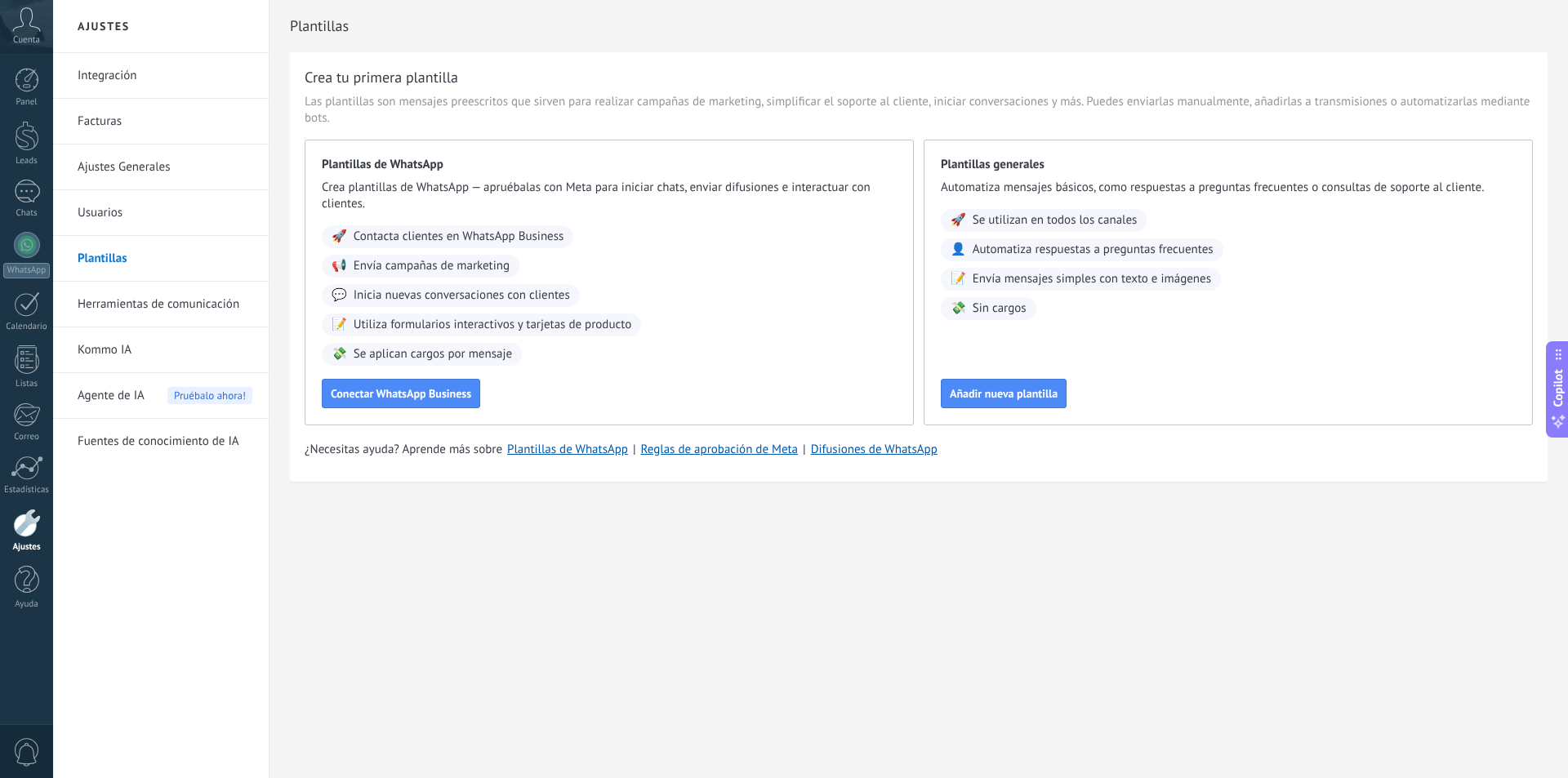
click at [162, 302] on link "Herramientas de comunicación" at bounding box center [164, 304] width 175 height 46
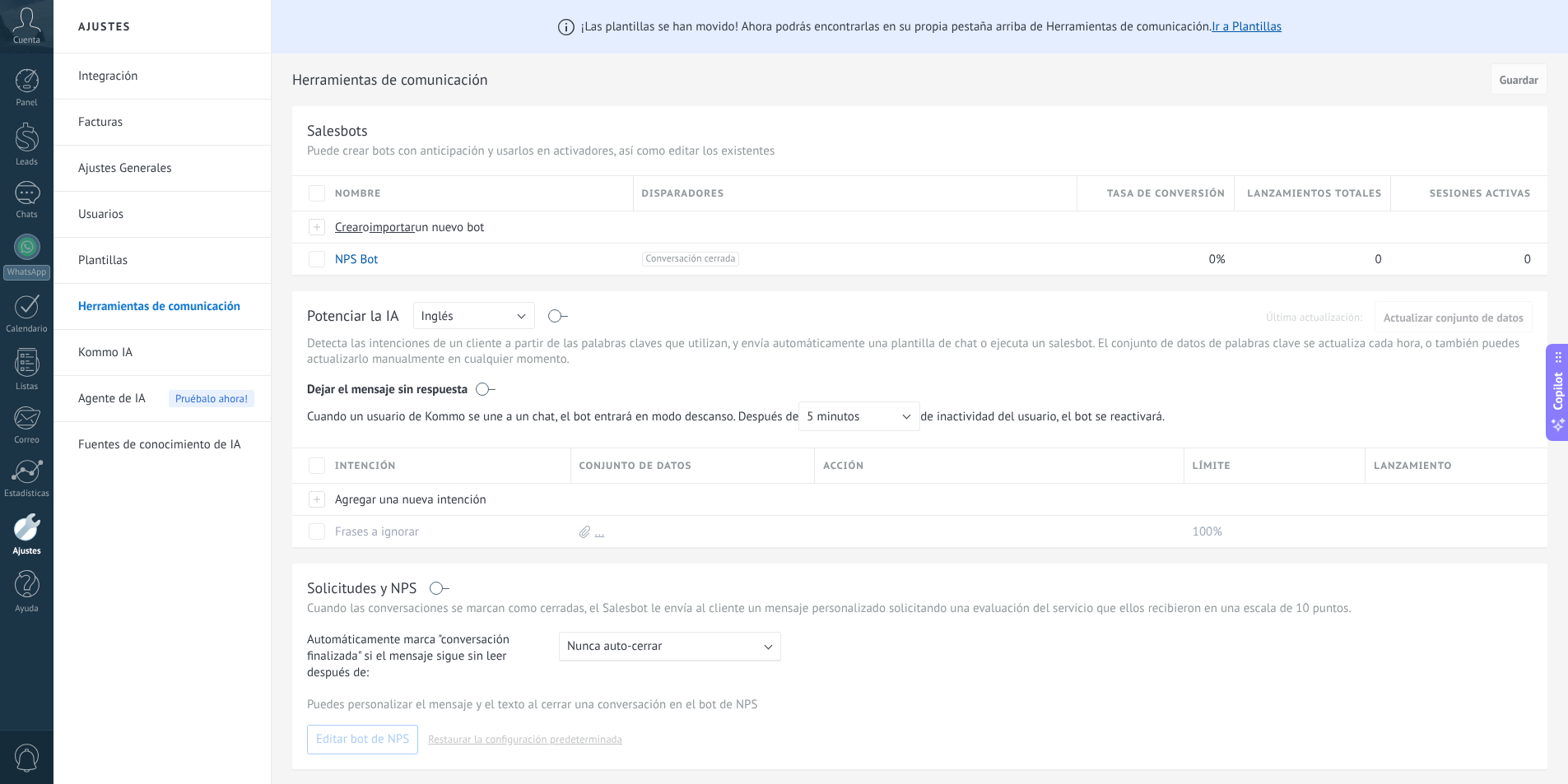
click at [96, 71] on link "Integración" at bounding box center [165, 76] width 176 height 46
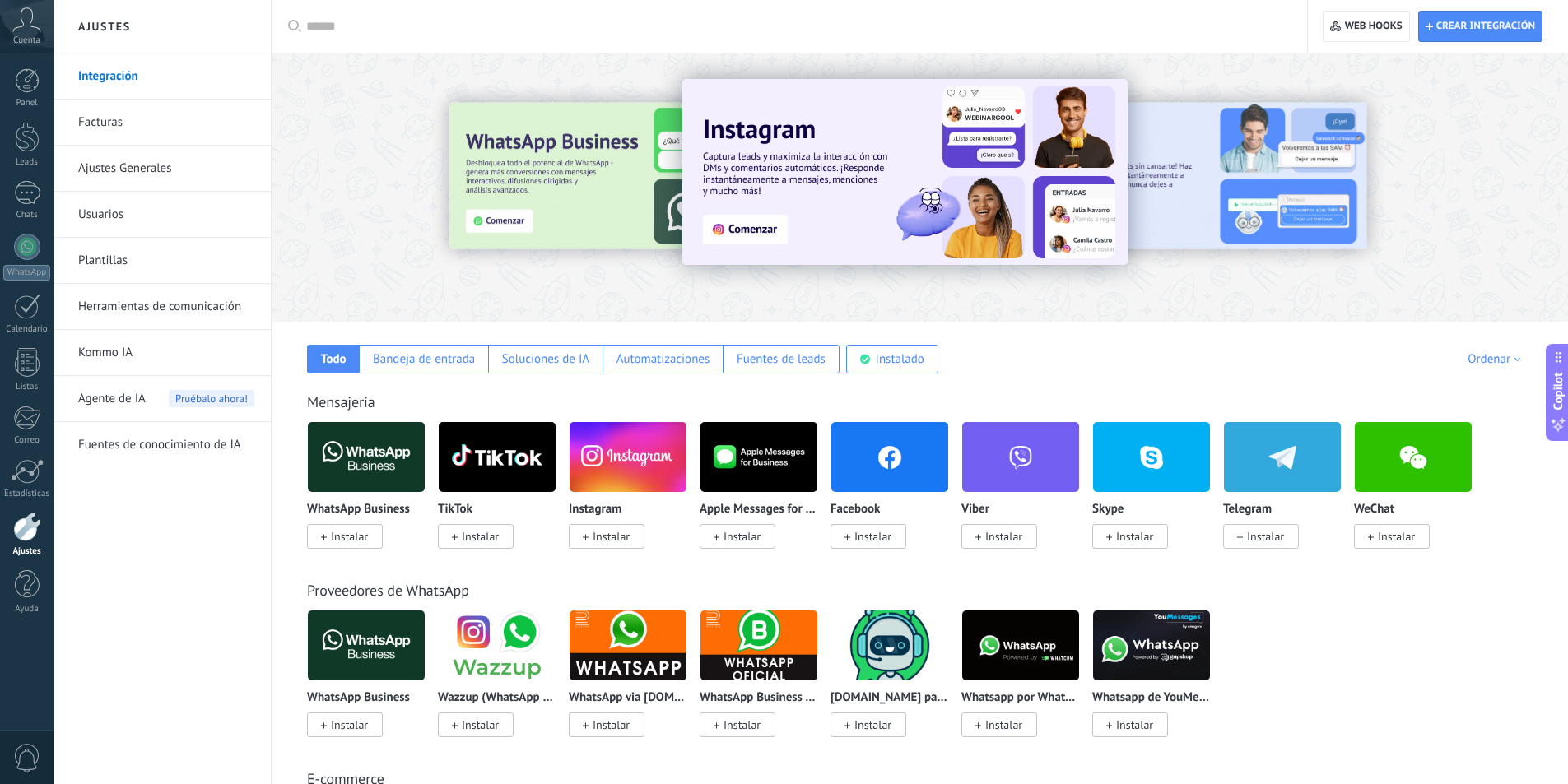
click at [26, 29] on icon at bounding box center [26, 20] width 29 height 25
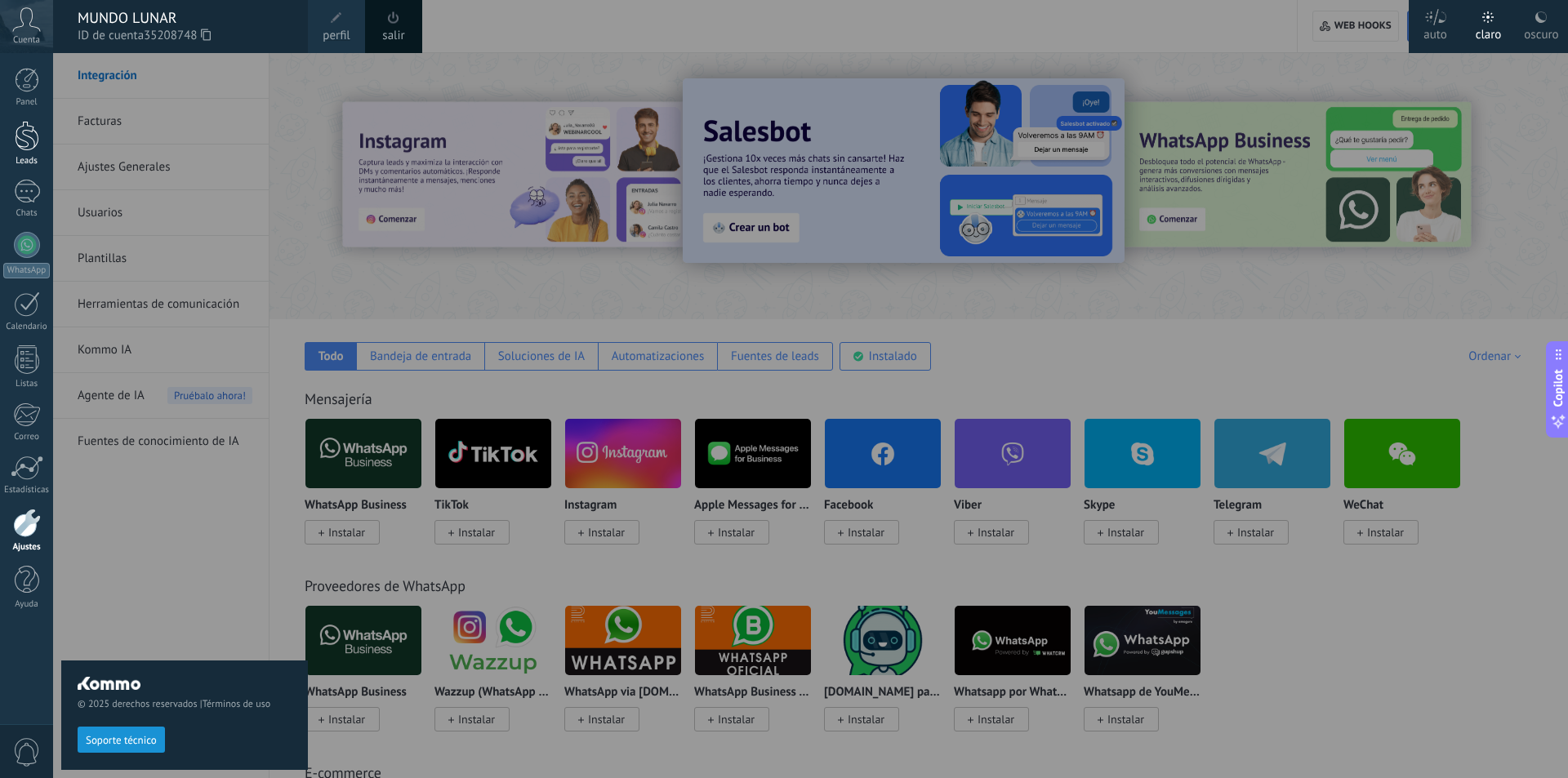
click at [20, 156] on div "Leads" at bounding box center [27, 161] width 47 height 10
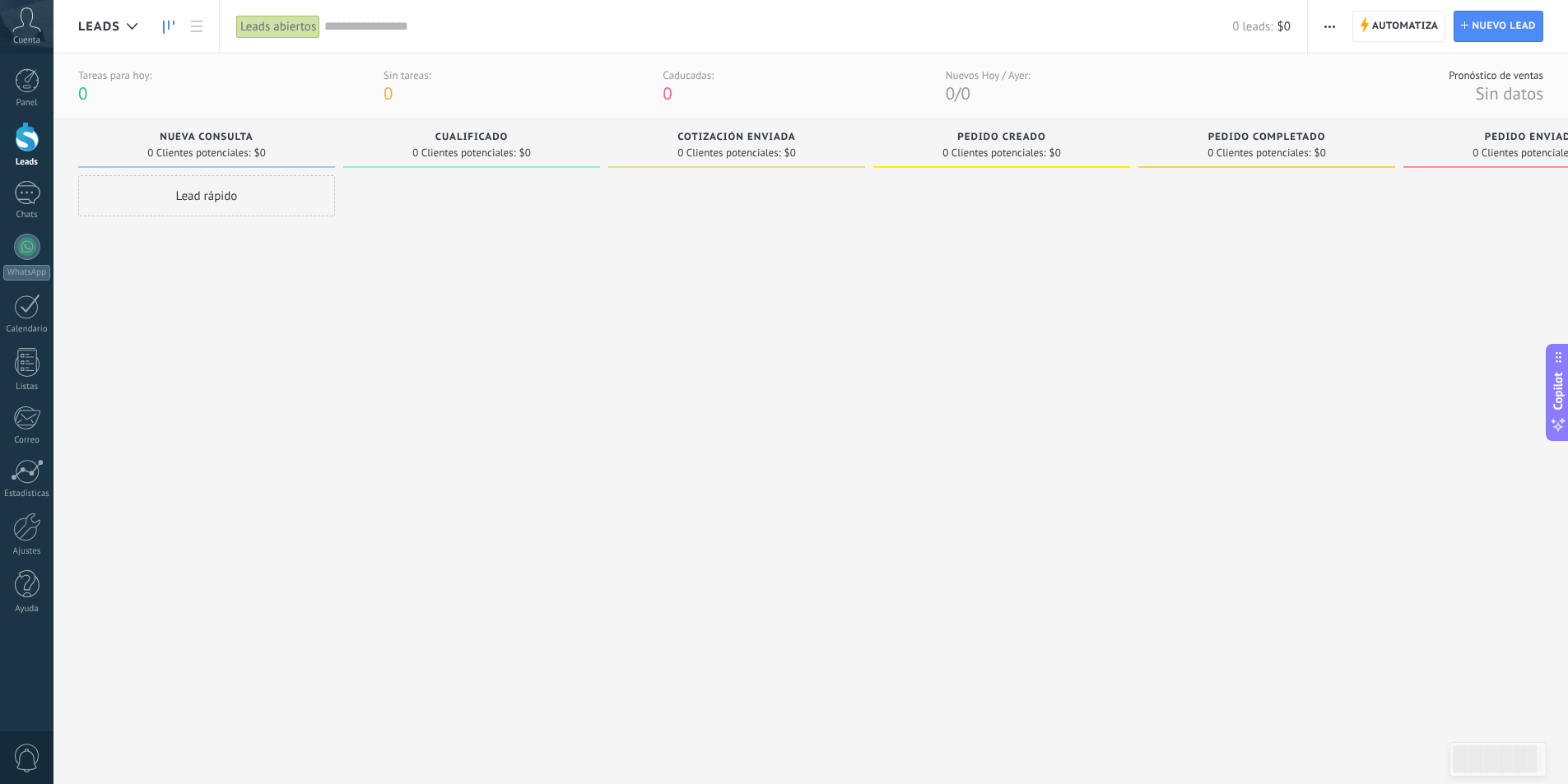
click at [207, 136] on span "Nueva consulta" at bounding box center [205, 137] width 93 height 11
click at [1333, 28] on span "button" at bounding box center [1330, 26] width 10 height 31
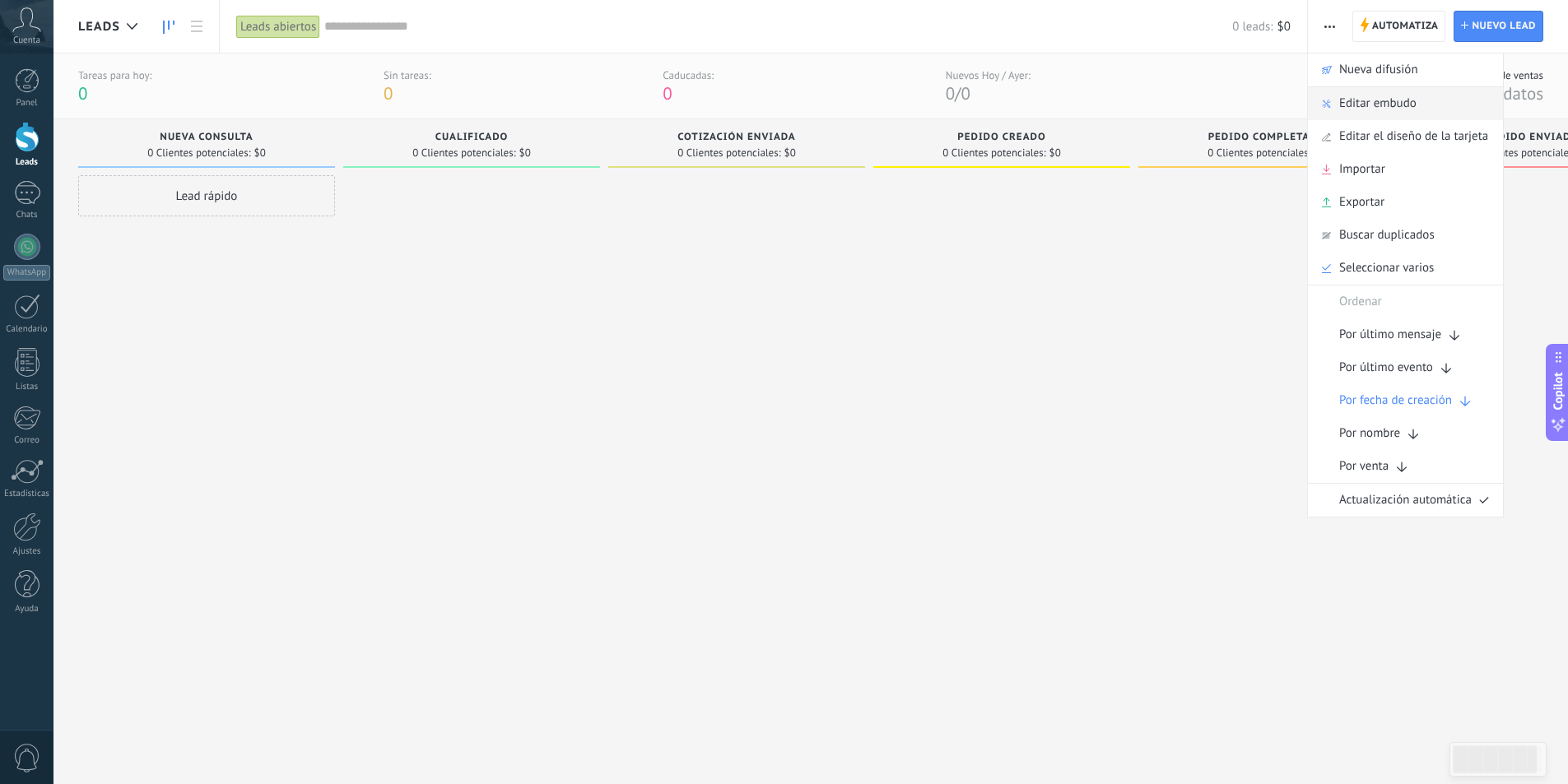
click at [1444, 113] on div "Editar embudo" at bounding box center [1405, 104] width 195 height 33
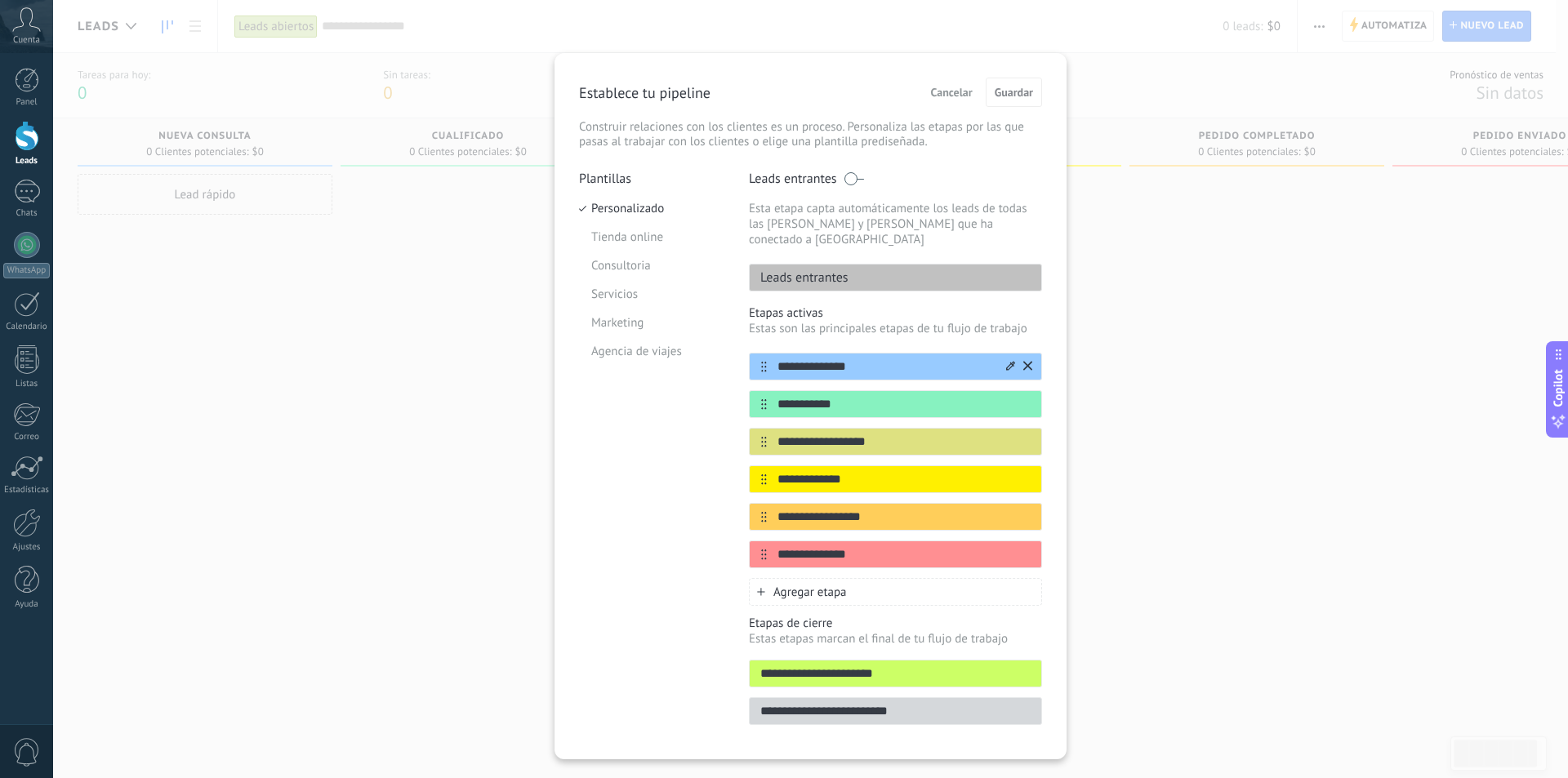
click at [877, 358] on input "**********" at bounding box center [885, 367] width 237 height 17
click at [1144, 418] on div "**********" at bounding box center [811, 389] width 1516 height 778
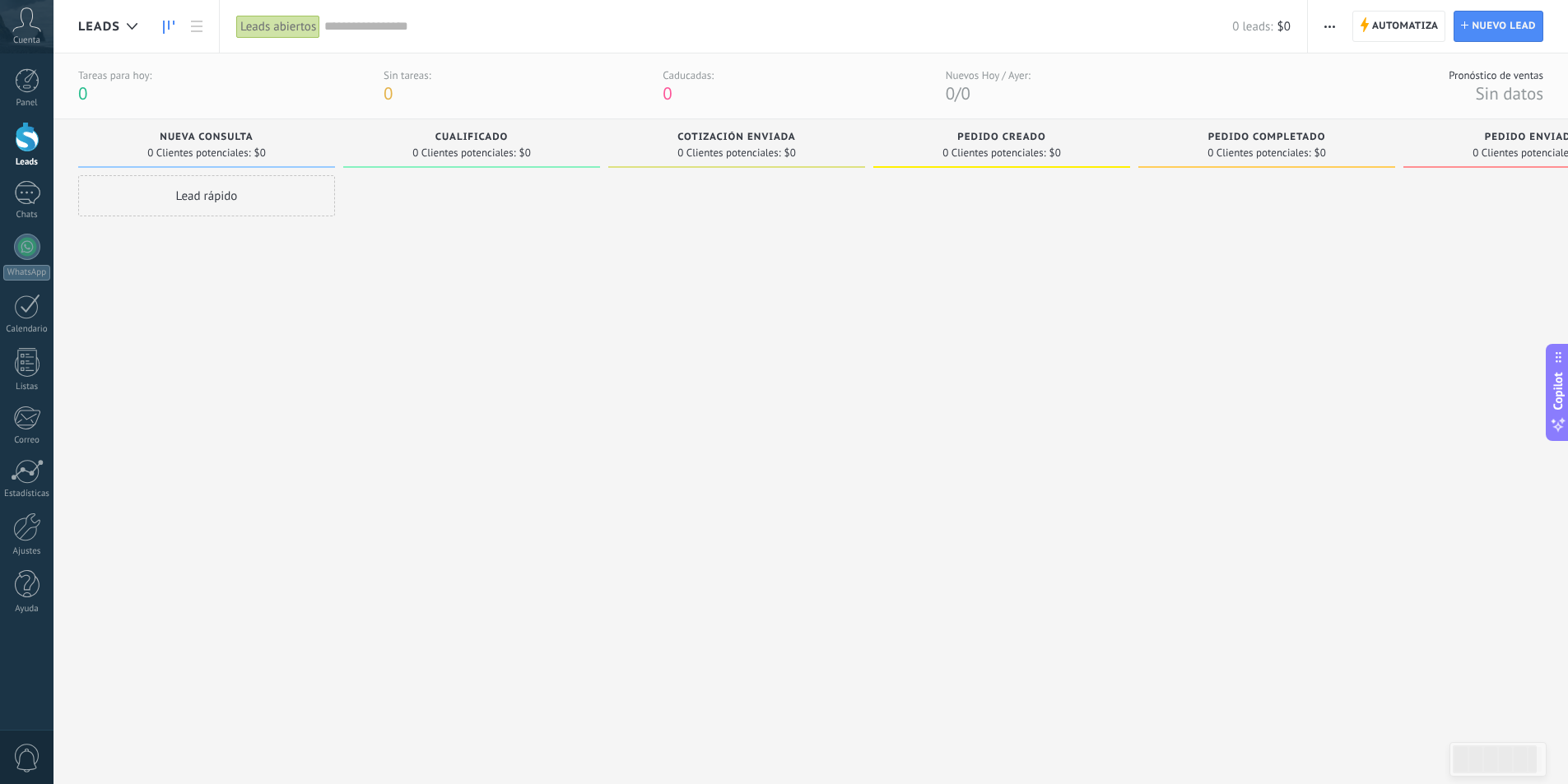
click at [17, 29] on icon at bounding box center [26, 20] width 29 height 25
